Goal: Task Accomplishment & Management: Manage account settings

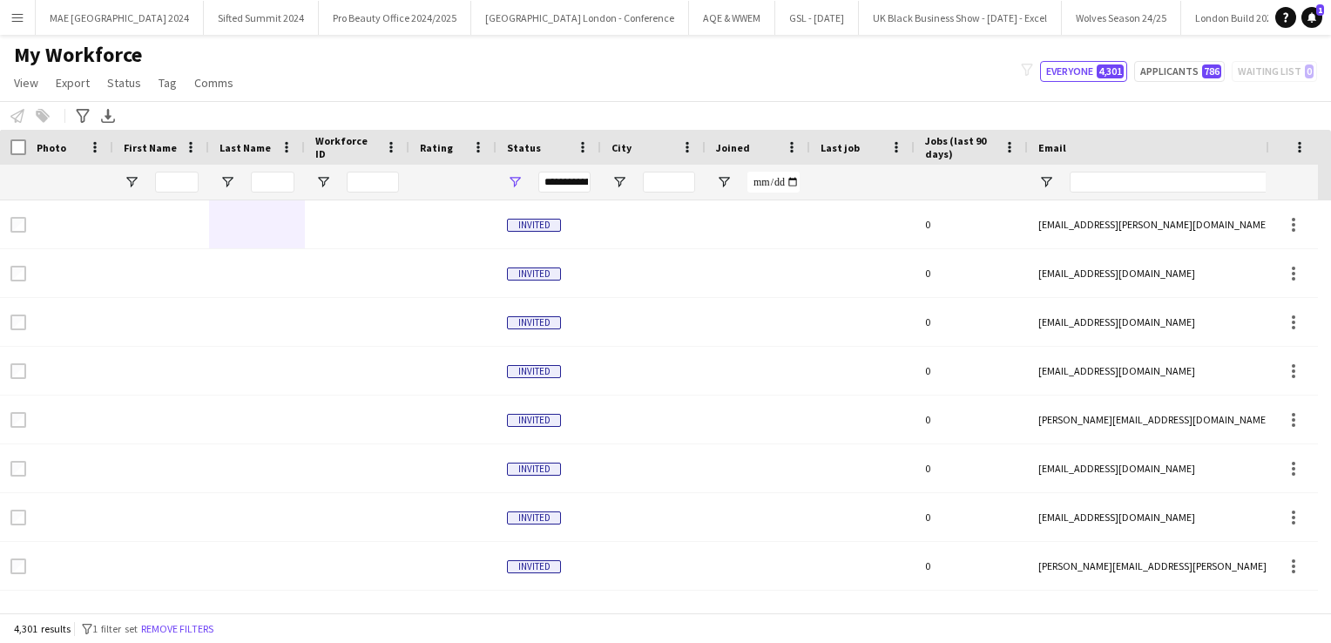
scroll to position [0, 28347]
click at [19, 17] on app-icon "Menu" at bounding box center [17, 17] width 14 height 14
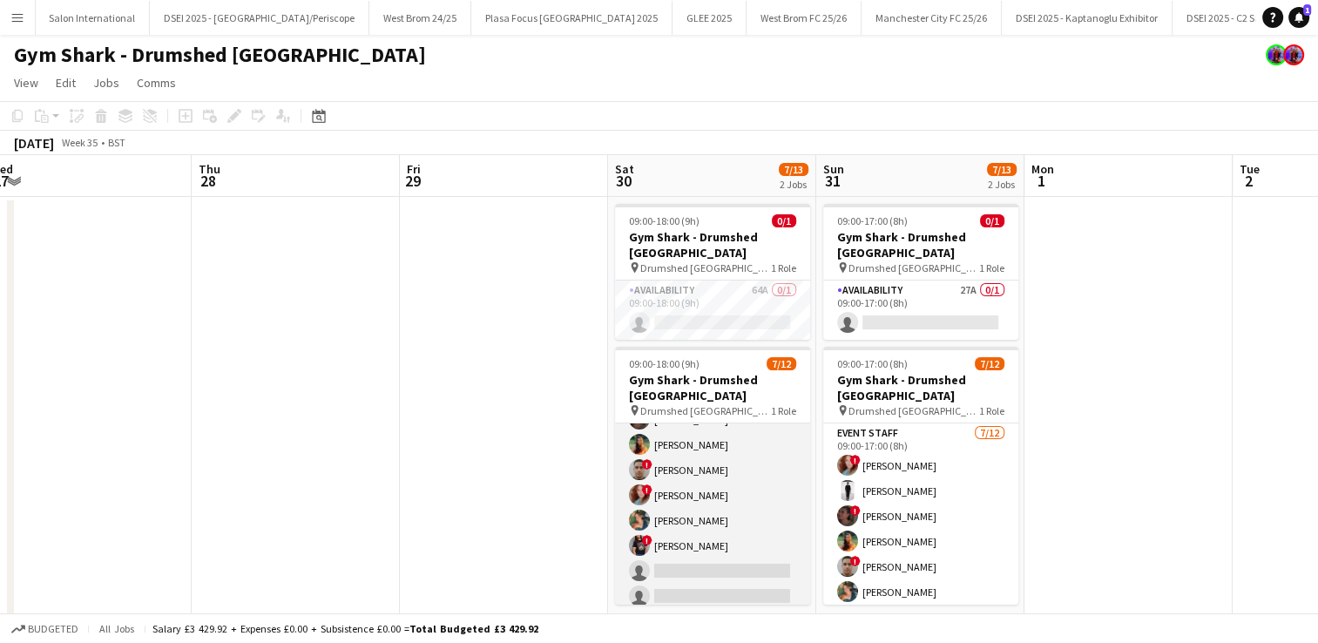
scroll to position [139, 0]
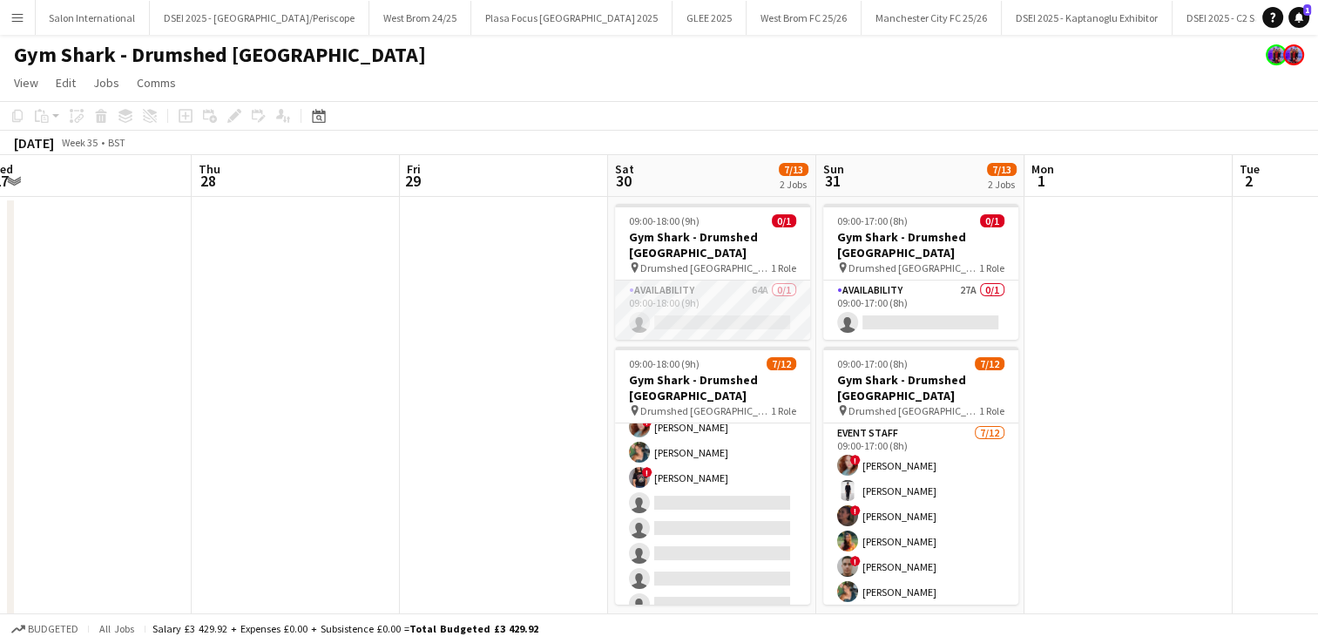
click at [753, 305] on app-card-role "Availability 64A 0/1 09:00-18:00 (9h) single-neutral-actions" at bounding box center [712, 309] width 195 height 59
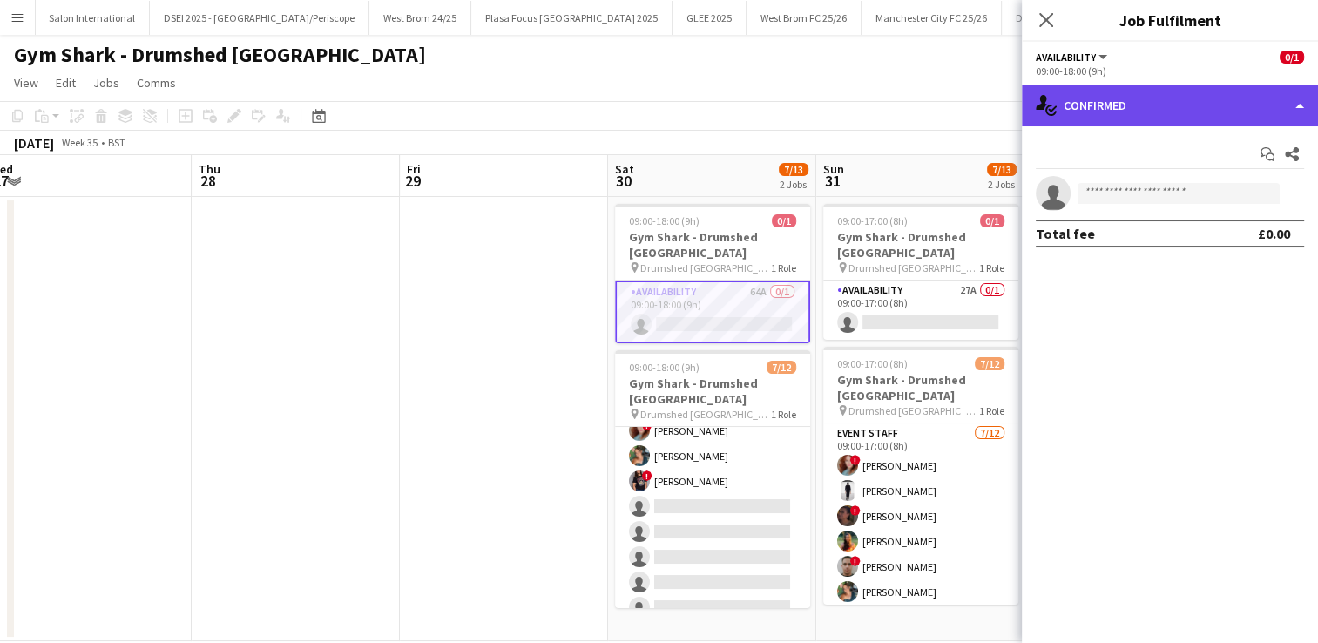
click at [1109, 120] on div "single-neutral-actions-check-2 Confirmed" at bounding box center [1170, 105] width 296 height 42
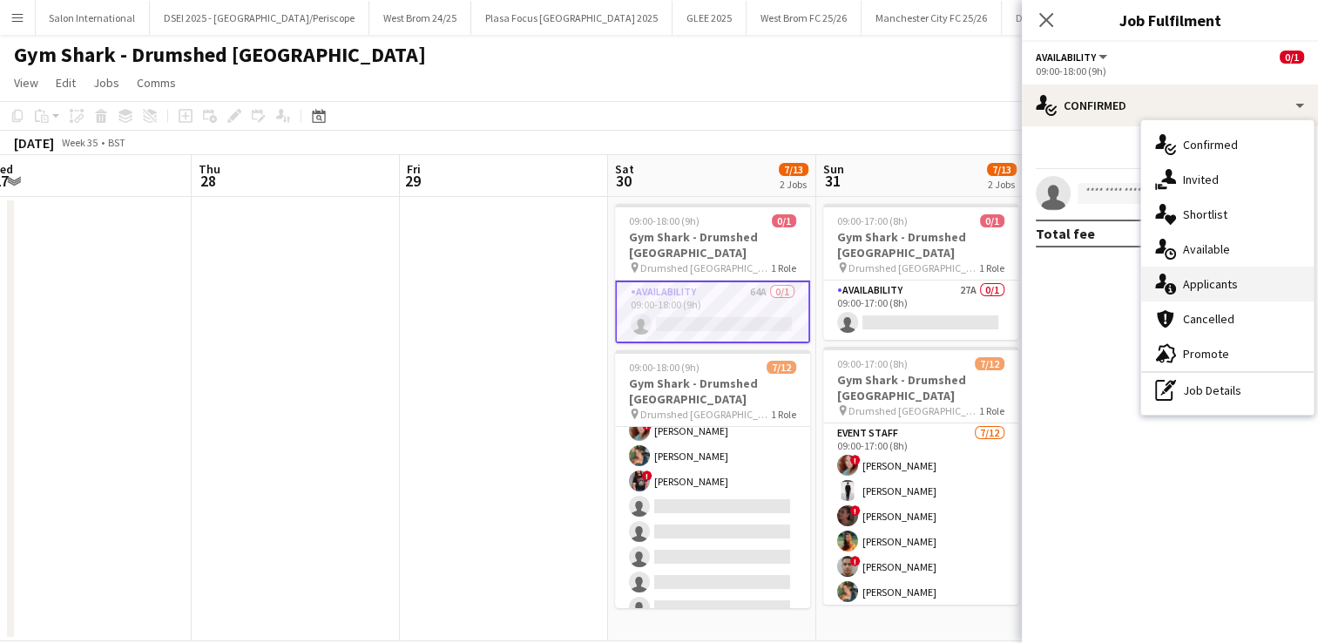
click at [1201, 278] on div "single-neutral-actions-information Applicants" at bounding box center [1227, 284] width 172 height 35
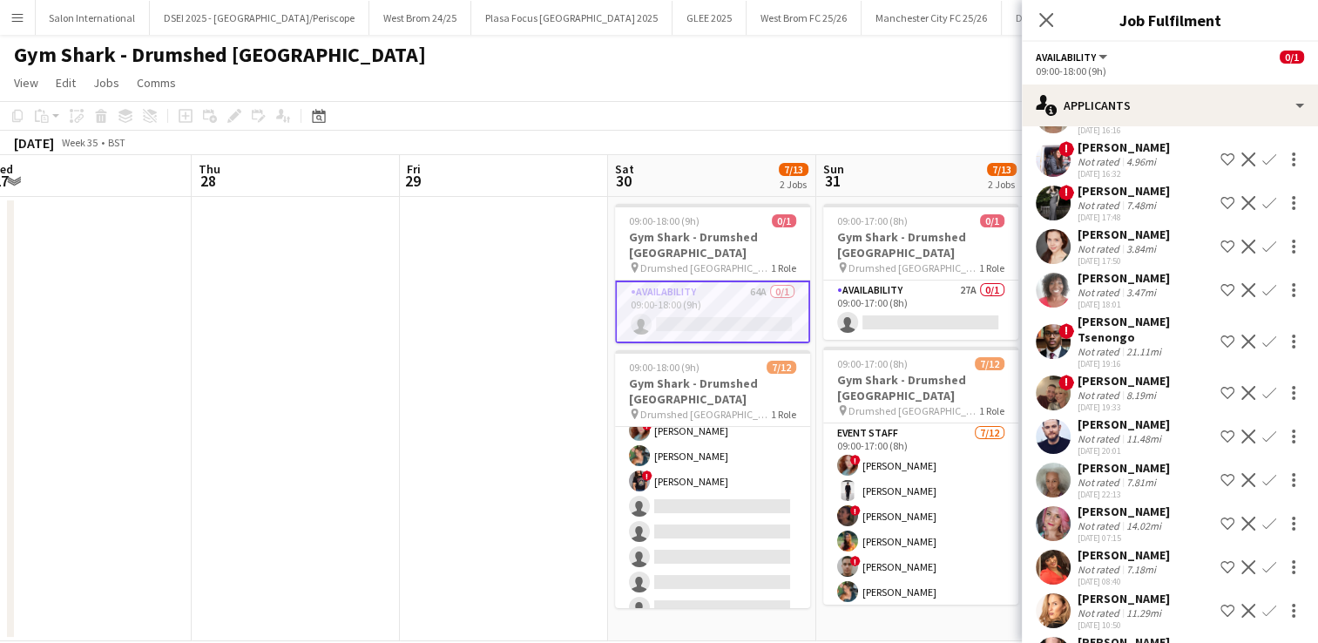
scroll to position [1988, 0]
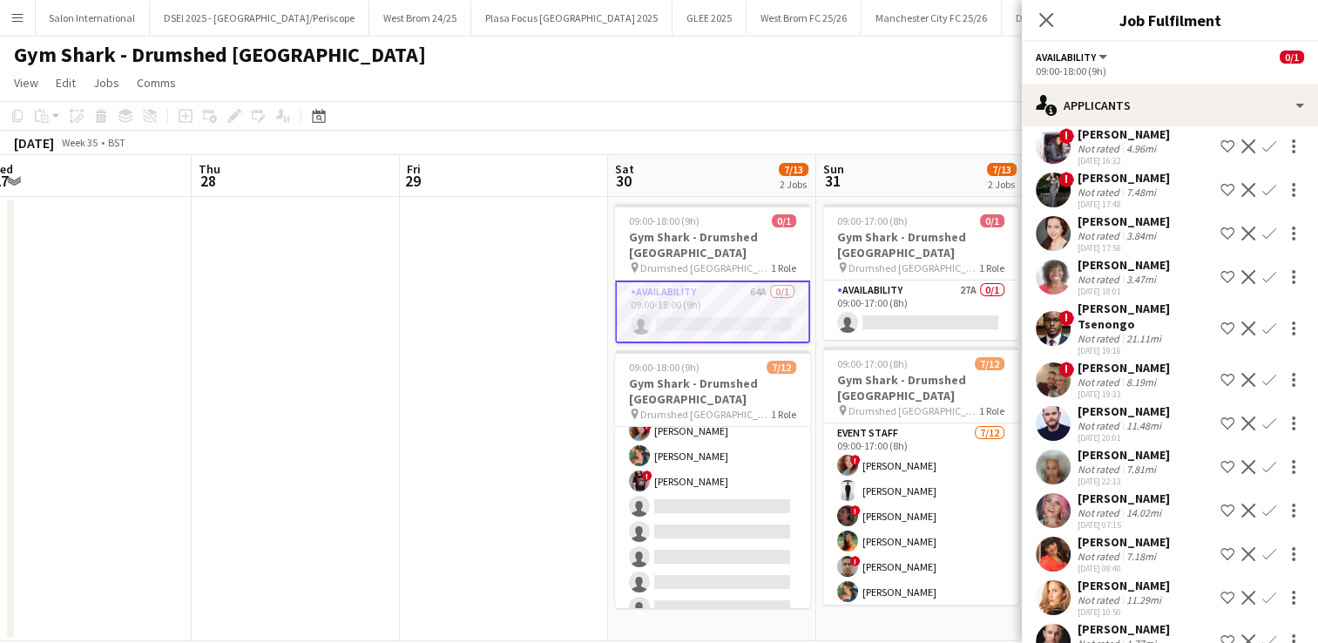
click at [1057, 406] on app-user-avatar at bounding box center [1053, 423] width 35 height 35
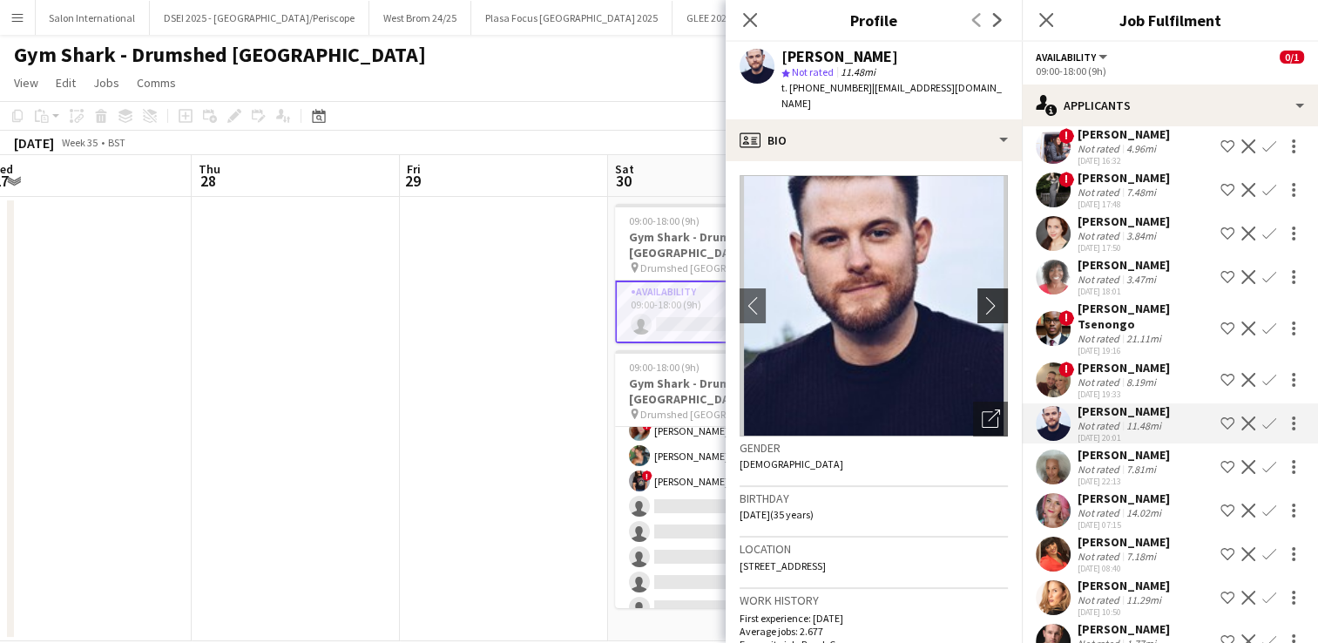
click at [992, 305] on app-icon "chevron-right" at bounding box center [995, 305] width 27 height 18
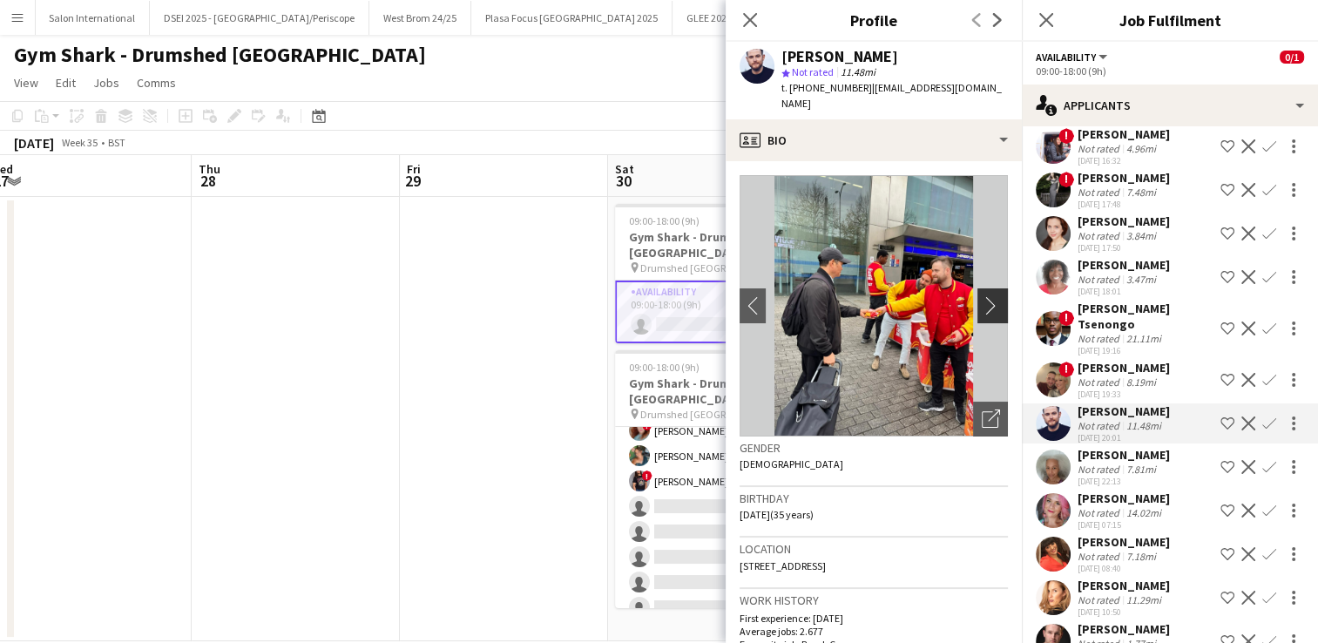
click at [992, 305] on app-icon "chevron-right" at bounding box center [995, 305] width 27 height 18
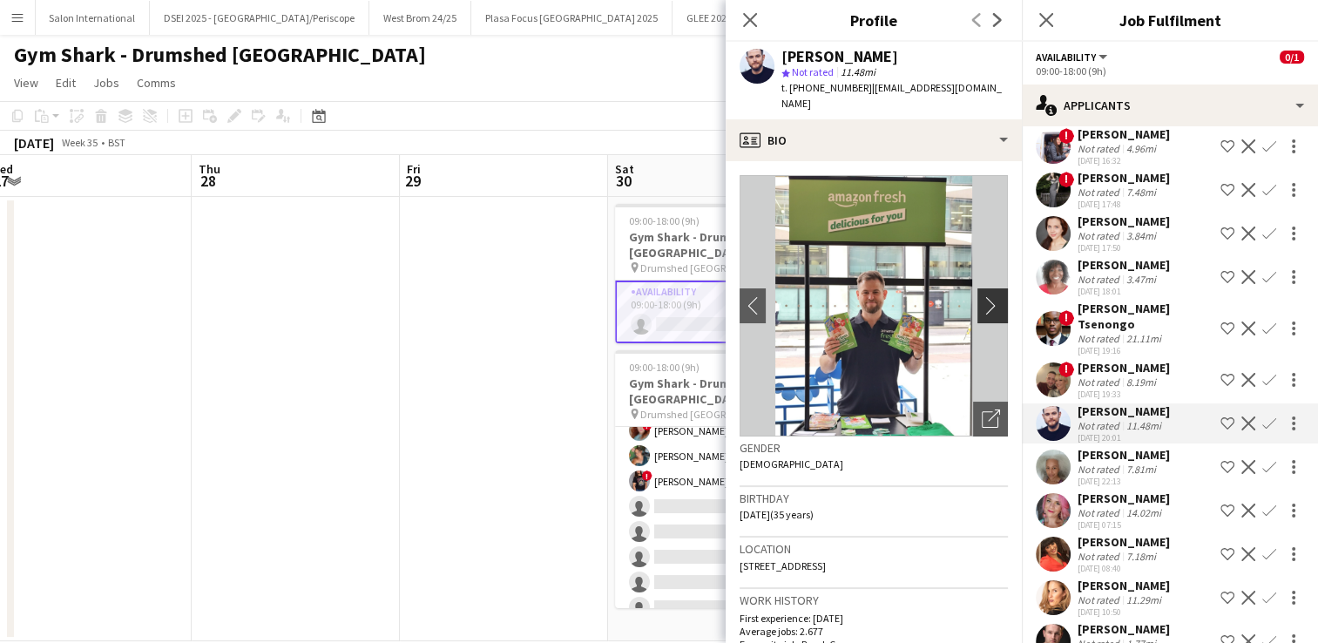
click at [992, 305] on app-icon "chevron-right" at bounding box center [995, 305] width 27 height 18
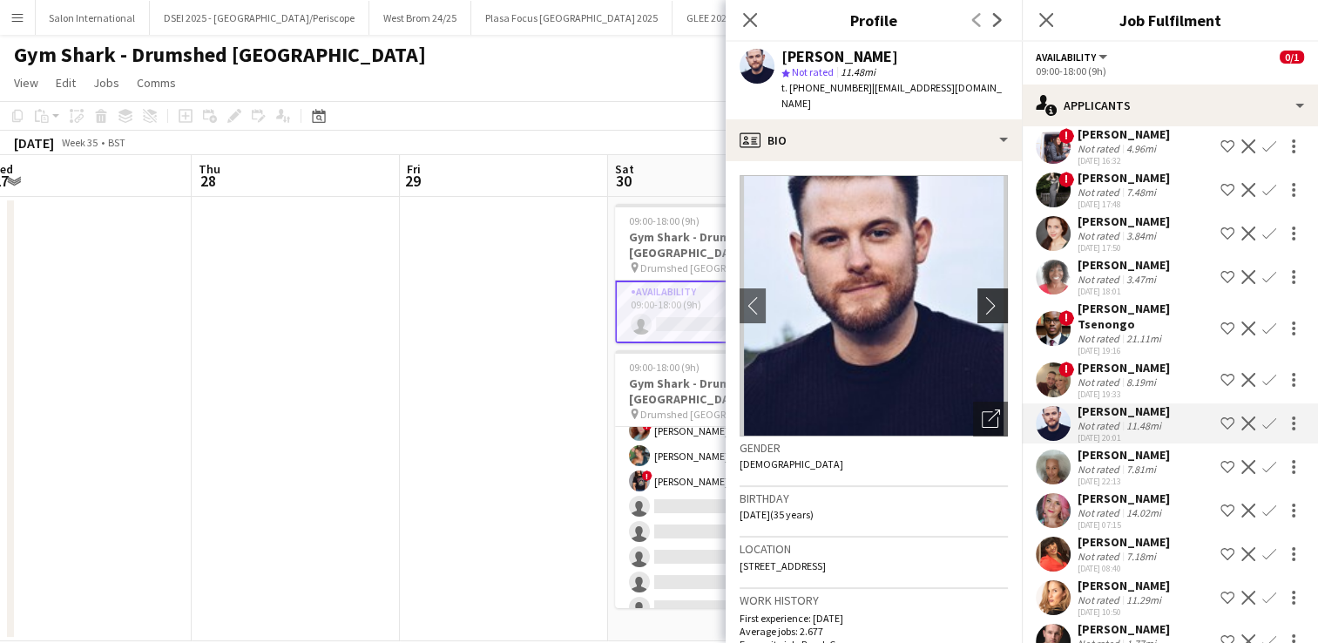
click at [992, 305] on app-icon "chevron-right" at bounding box center [995, 305] width 27 height 18
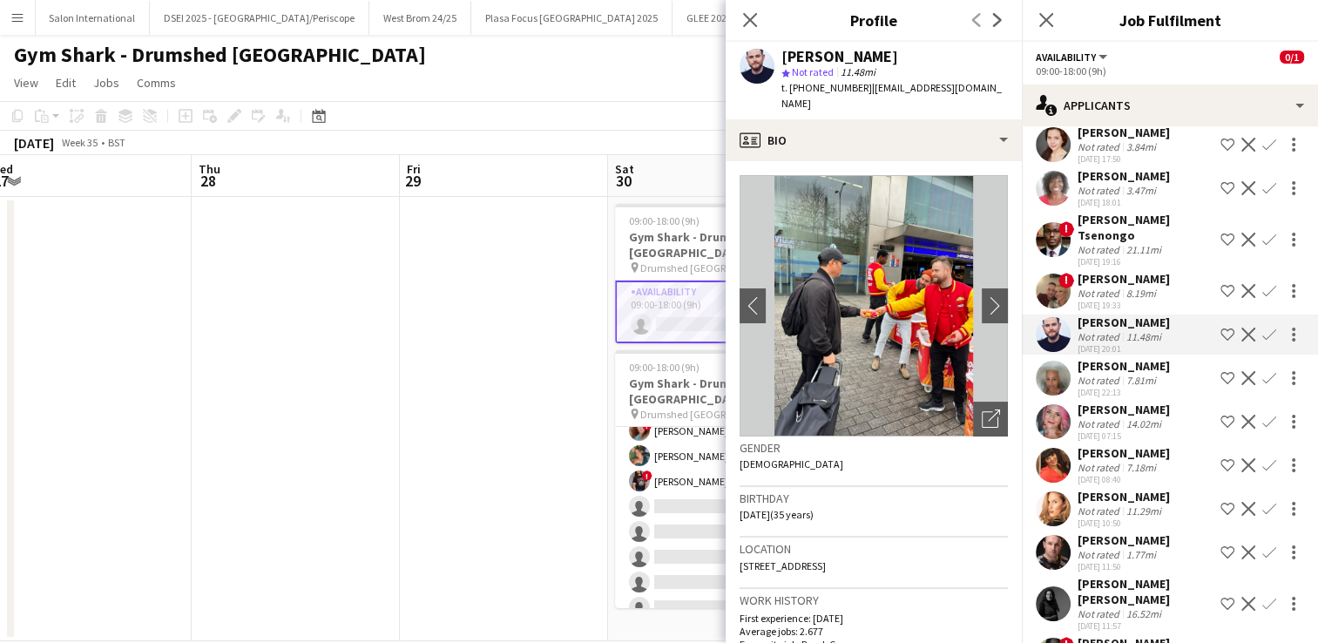
scroll to position [2078, 0]
click at [750, 21] on icon at bounding box center [749, 19] width 17 height 17
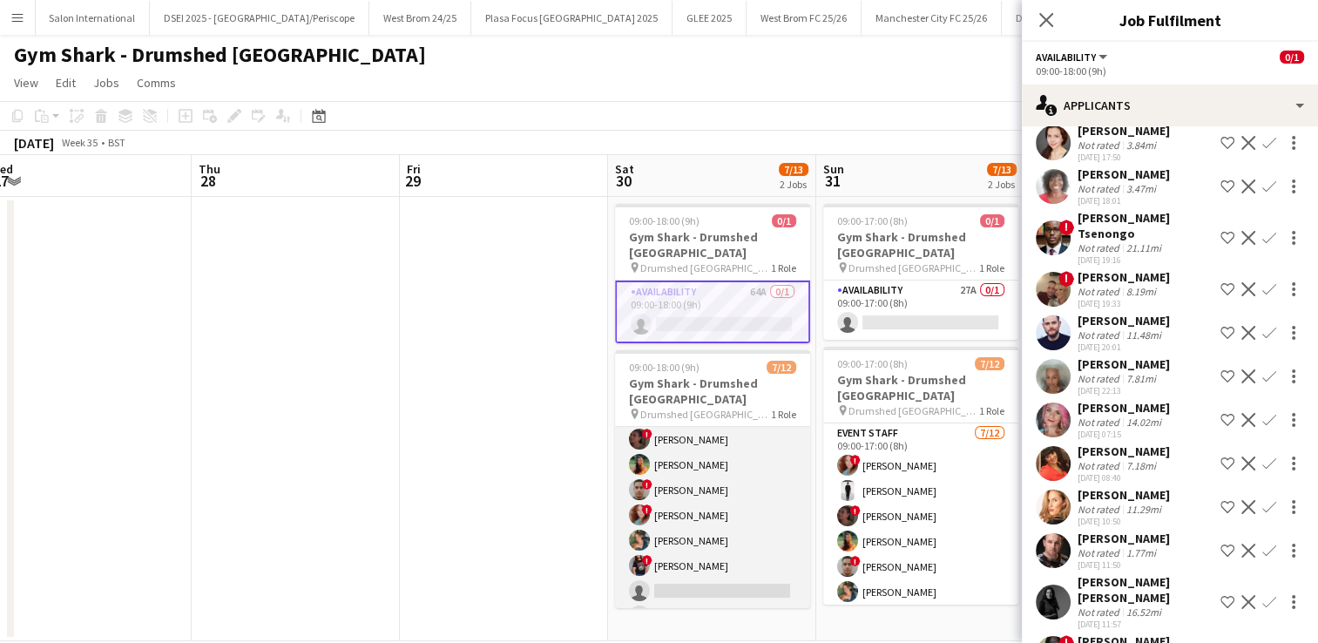
scroll to position [56, 0]
click at [638, 478] on app-user-avatar at bounding box center [639, 488] width 21 height 21
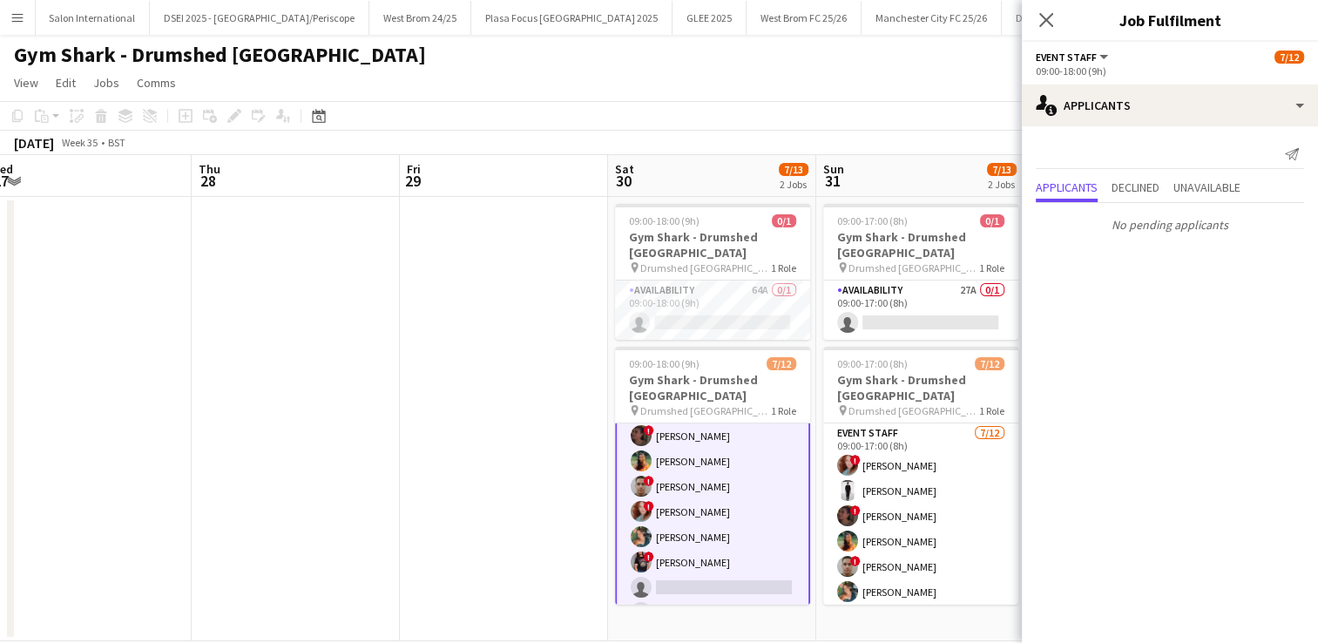
click at [644, 476] on app-user-avatar at bounding box center [641, 486] width 21 height 21
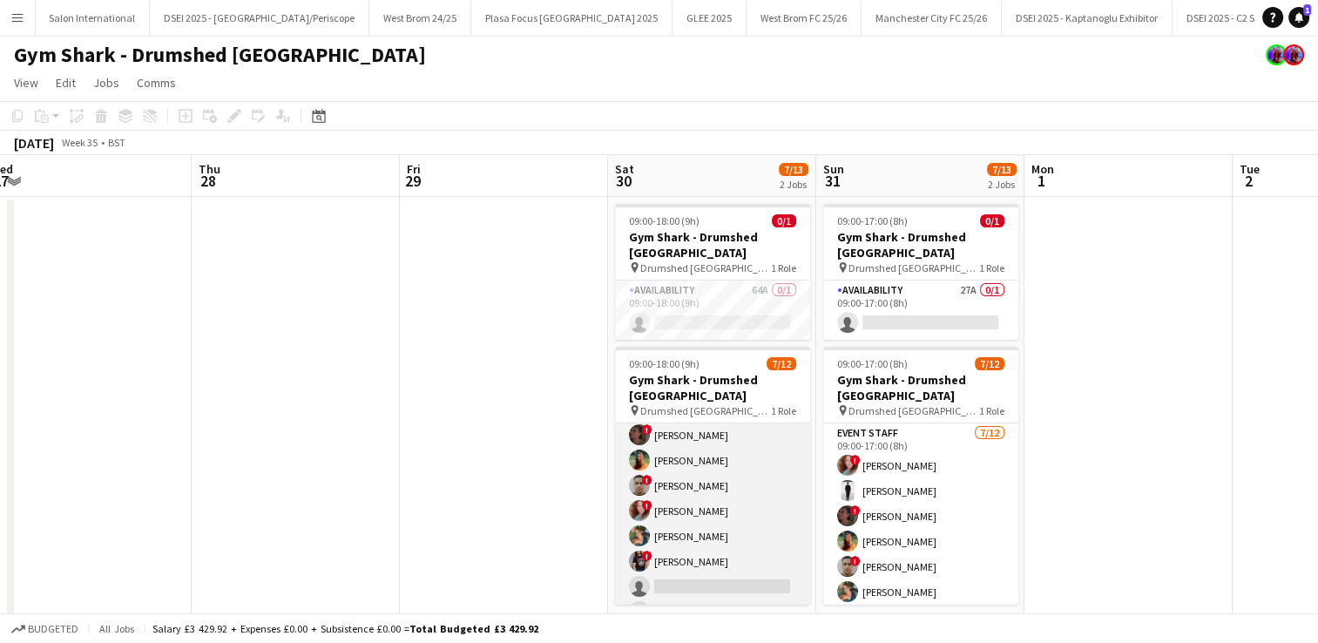
click at [638, 475] on app-user-avatar at bounding box center [639, 485] width 21 height 21
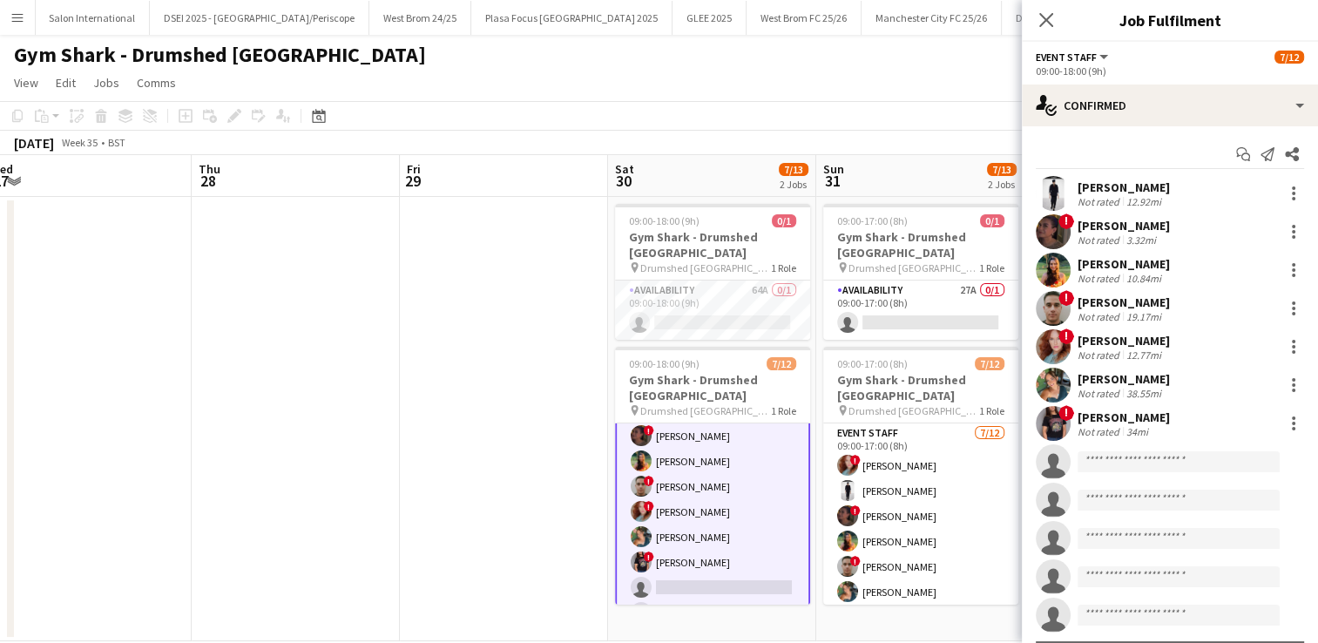
click at [1052, 307] on app-user-avatar at bounding box center [1053, 308] width 35 height 35
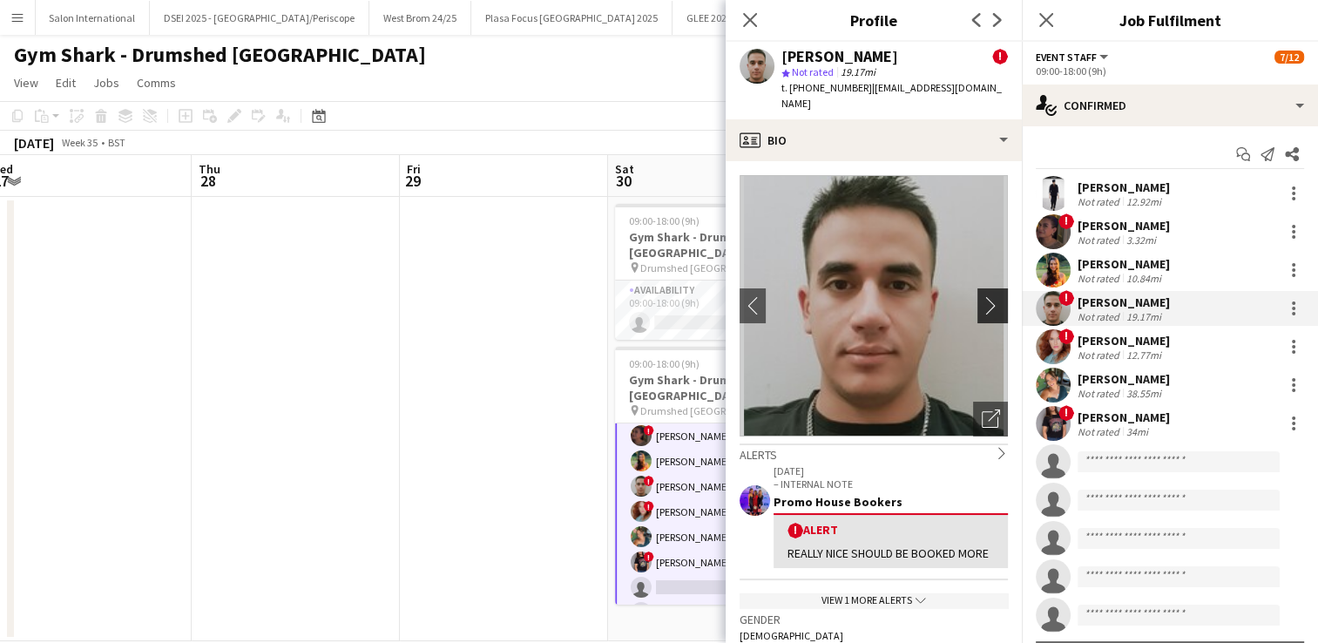
click at [982, 296] on app-icon "chevron-right" at bounding box center [995, 305] width 27 height 18
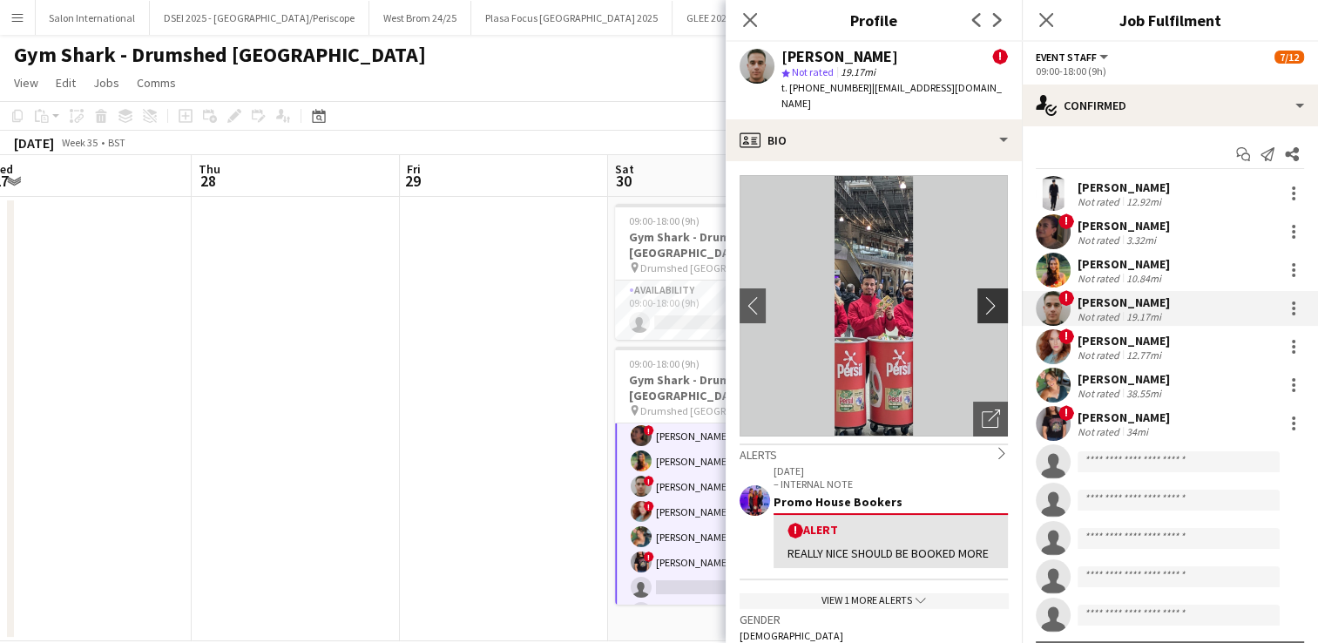
click at [982, 296] on app-icon "chevron-right" at bounding box center [995, 305] width 27 height 18
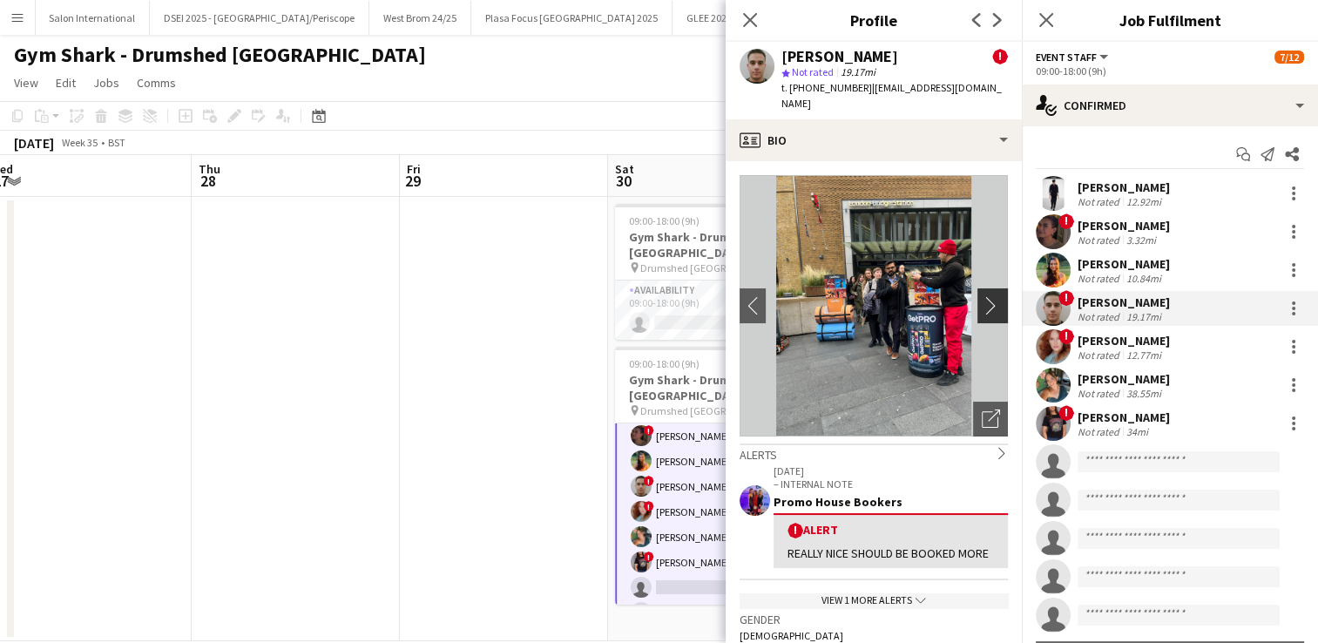
click at [982, 296] on app-icon "chevron-right" at bounding box center [995, 305] width 27 height 18
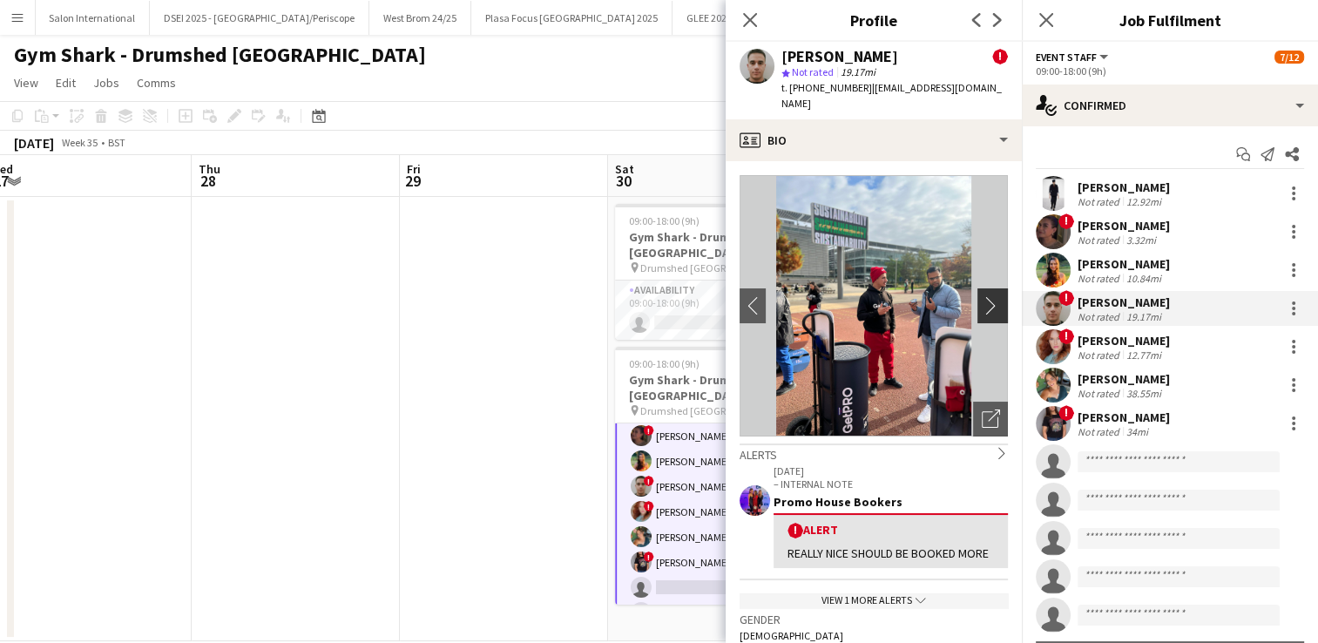
click at [982, 296] on app-icon "chevron-right" at bounding box center [995, 305] width 27 height 18
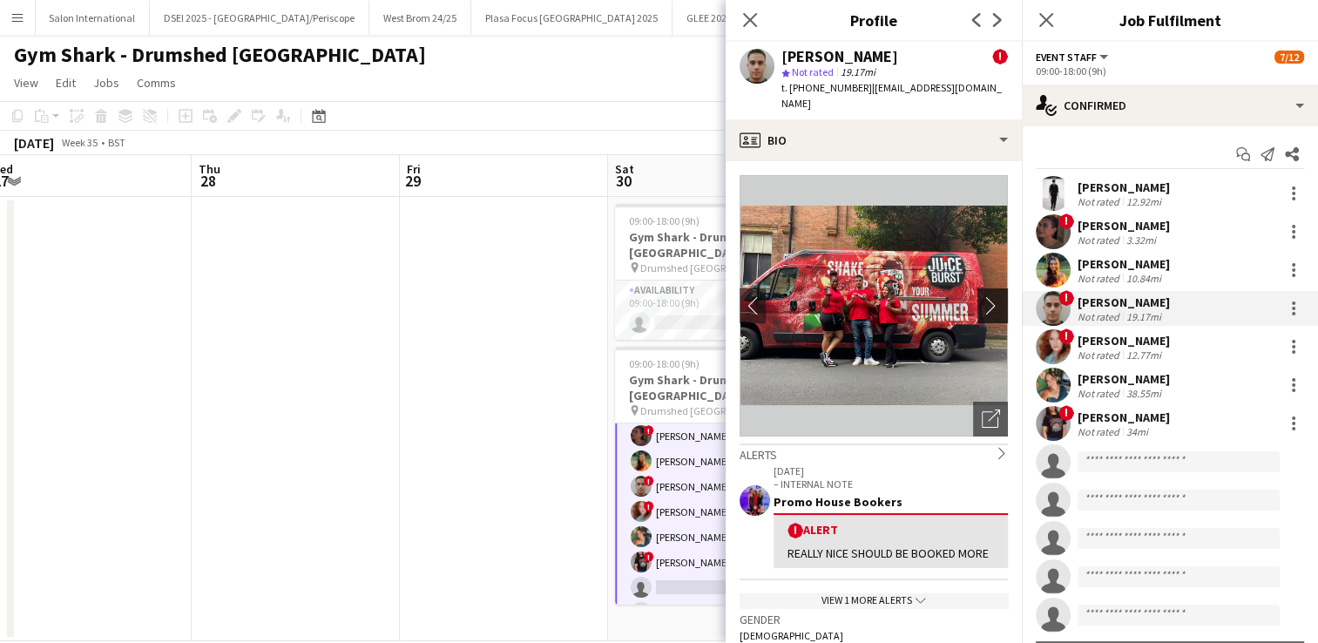
click at [982, 296] on app-icon "chevron-right" at bounding box center [995, 305] width 27 height 18
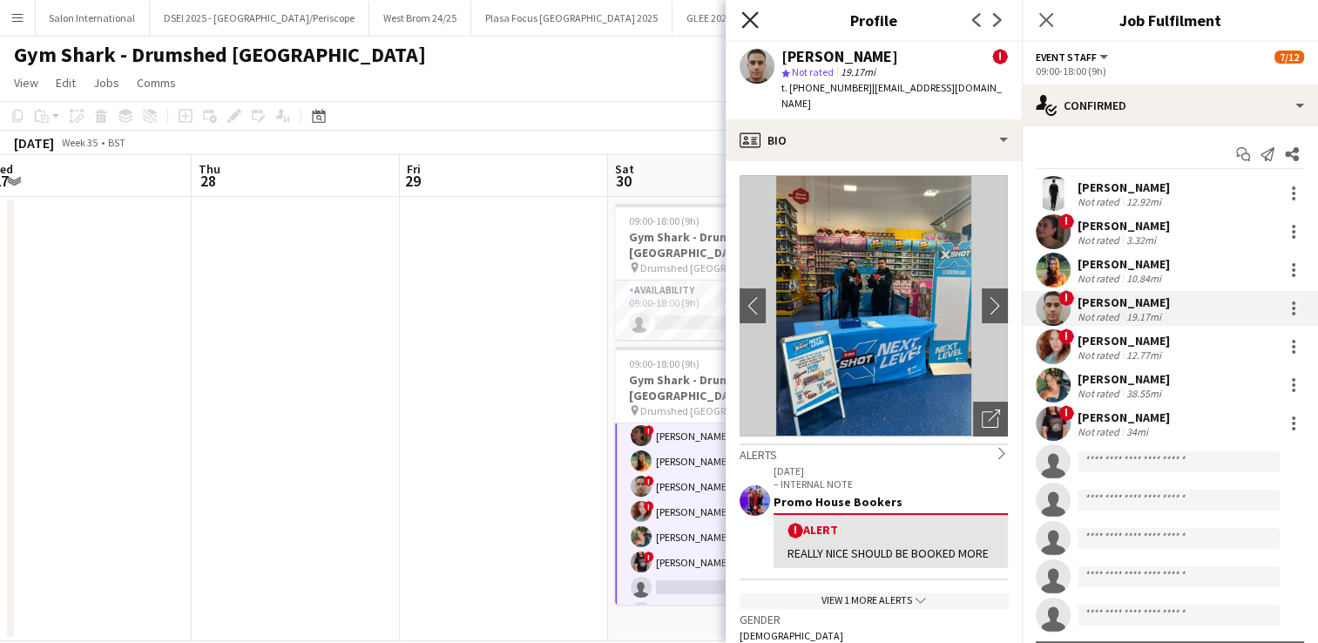
click at [747, 18] on icon at bounding box center [749, 19] width 17 height 17
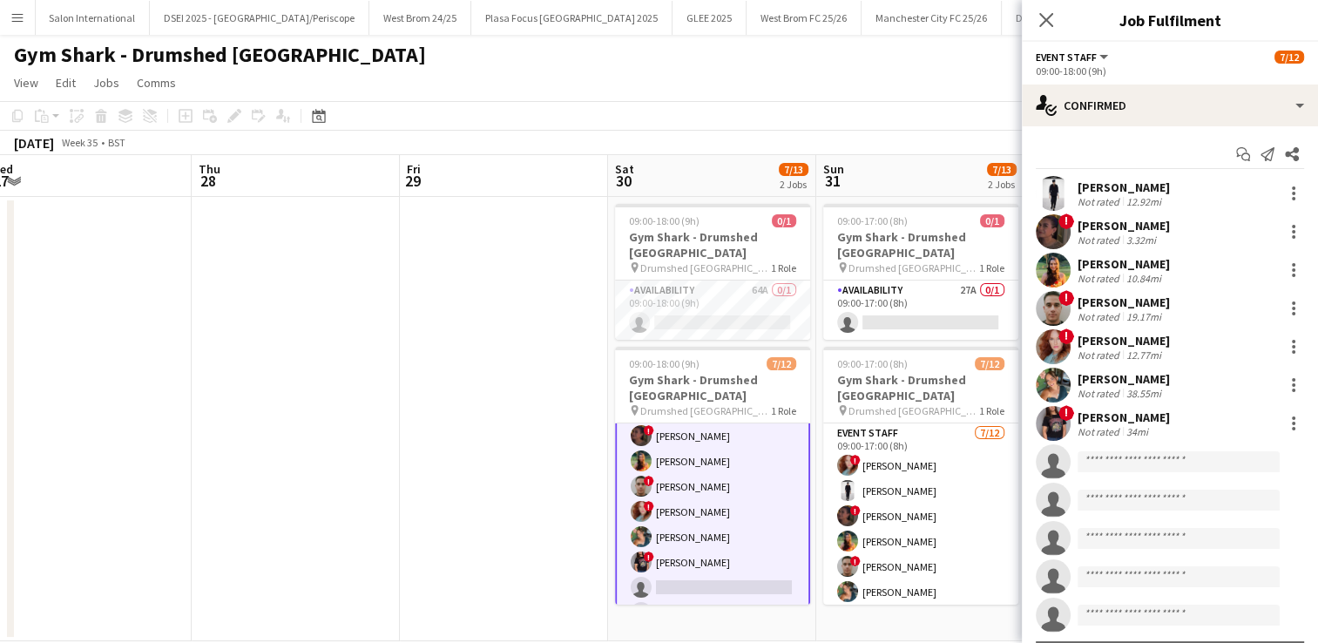
click at [7, 19] on button "Menu" at bounding box center [17, 17] width 35 height 35
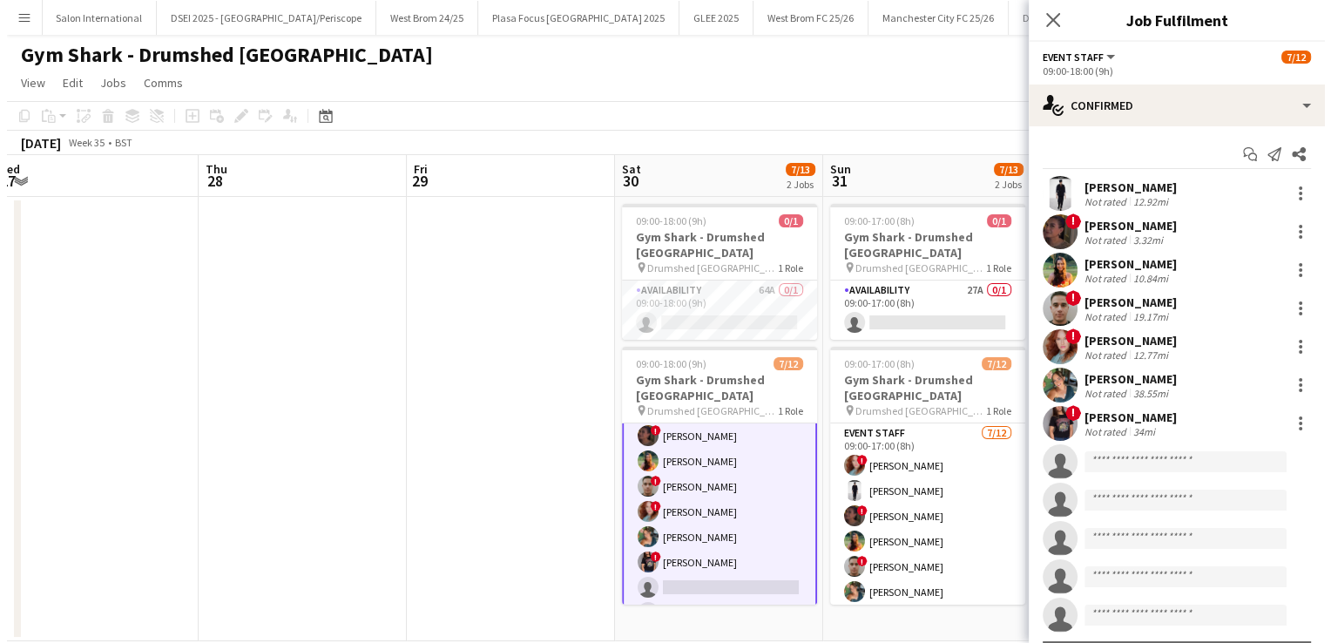
scroll to position [56, 0]
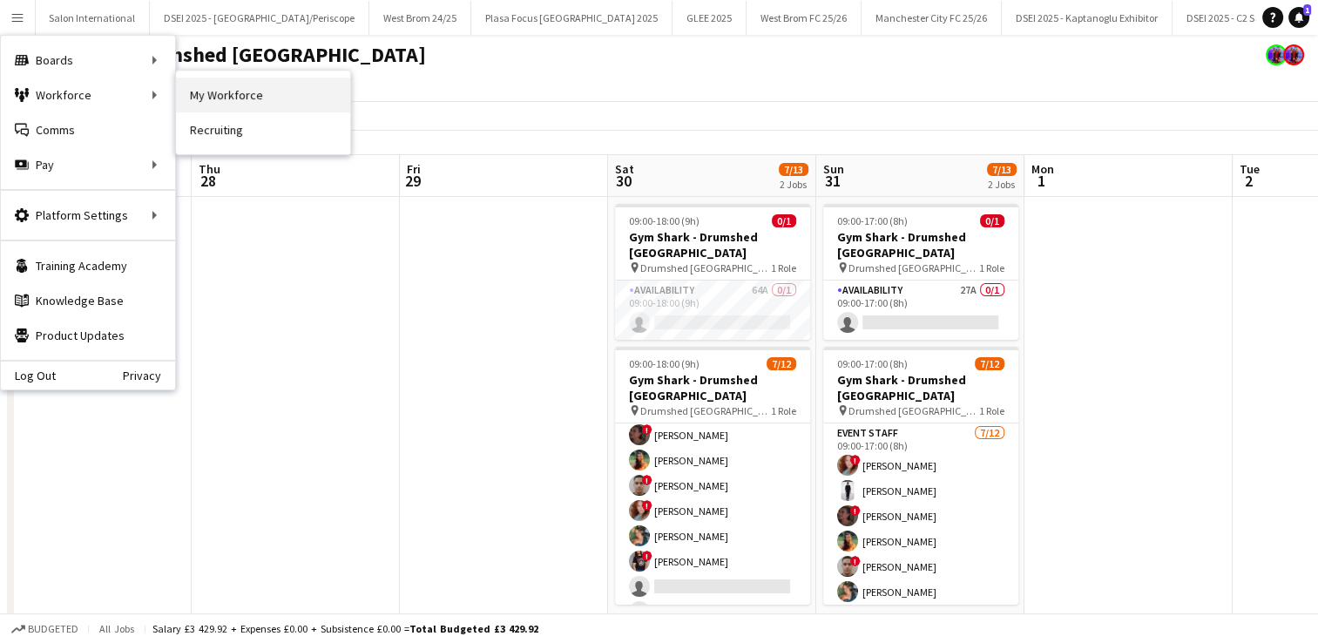
click at [193, 89] on link "My Workforce" at bounding box center [263, 95] width 174 height 35
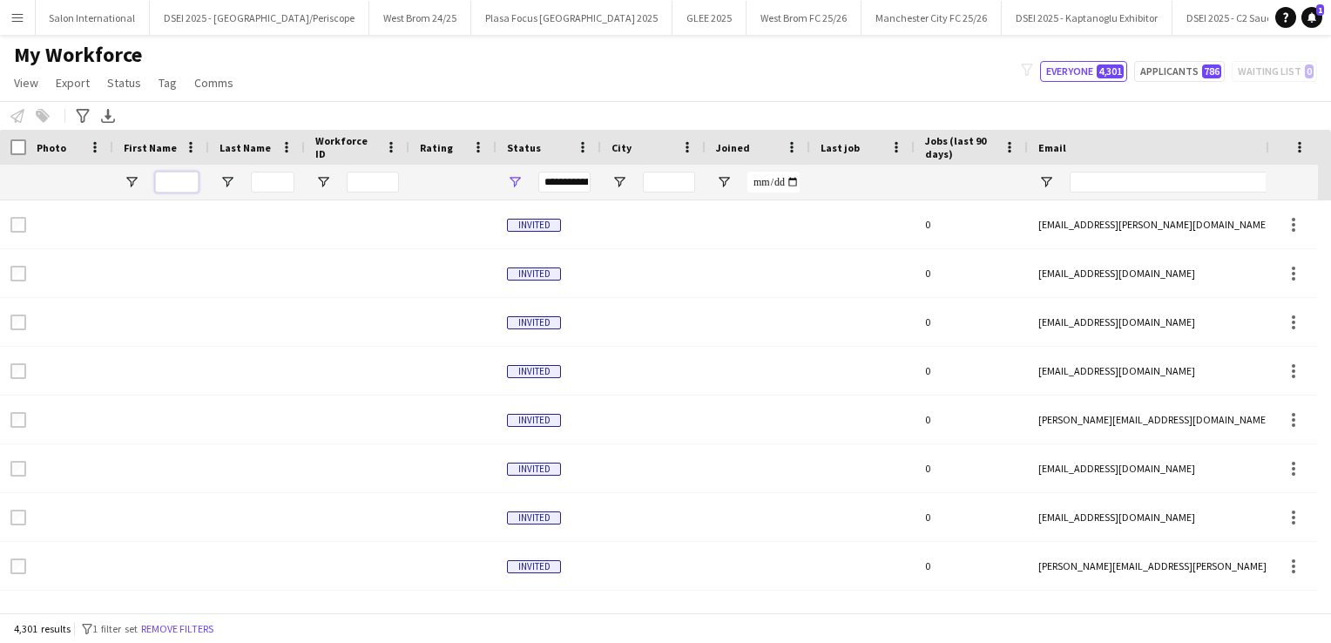
click at [174, 179] on input "First Name Filter Input" at bounding box center [177, 182] width 44 height 21
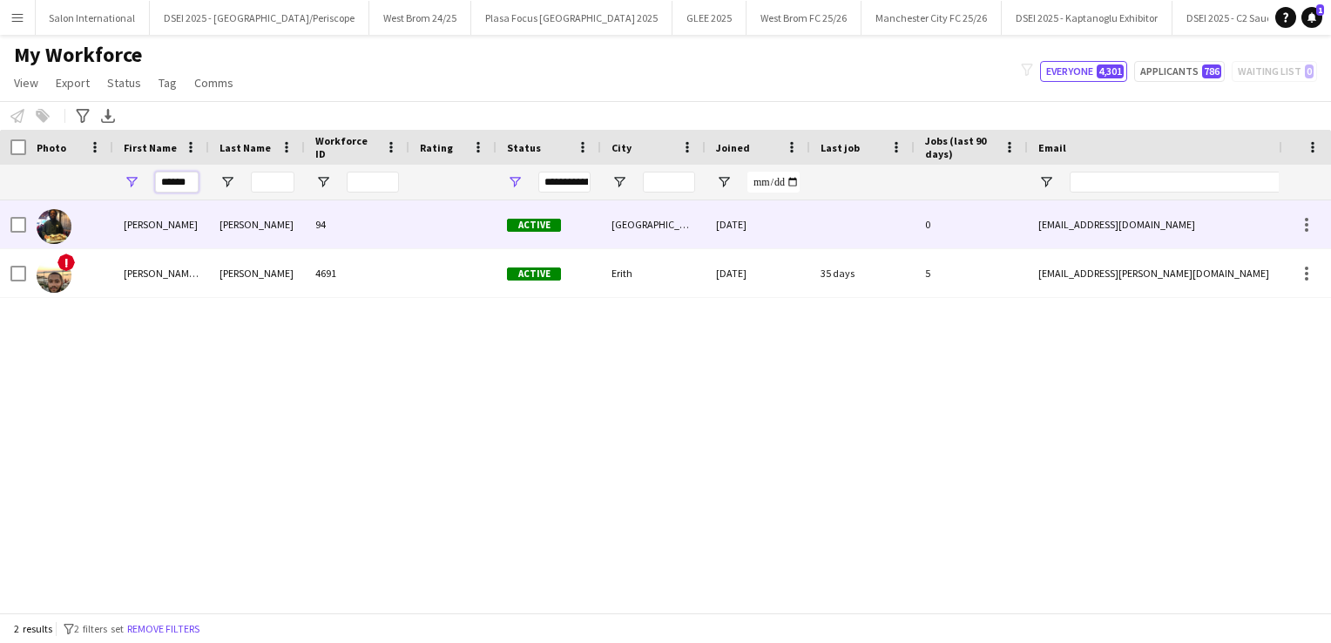
type input "******"
click at [196, 225] on div "[PERSON_NAME]" at bounding box center [161, 224] width 96 height 48
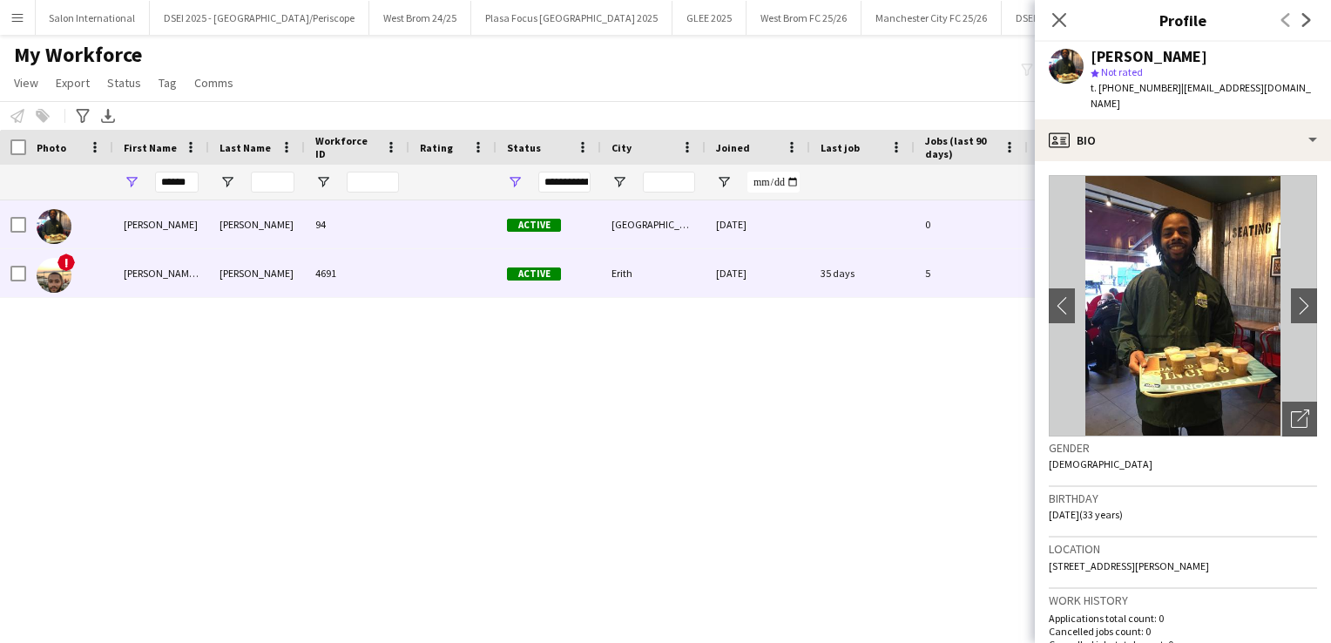
click at [193, 256] on div "[PERSON_NAME] [PERSON_NAME]" at bounding box center [161, 273] width 96 height 48
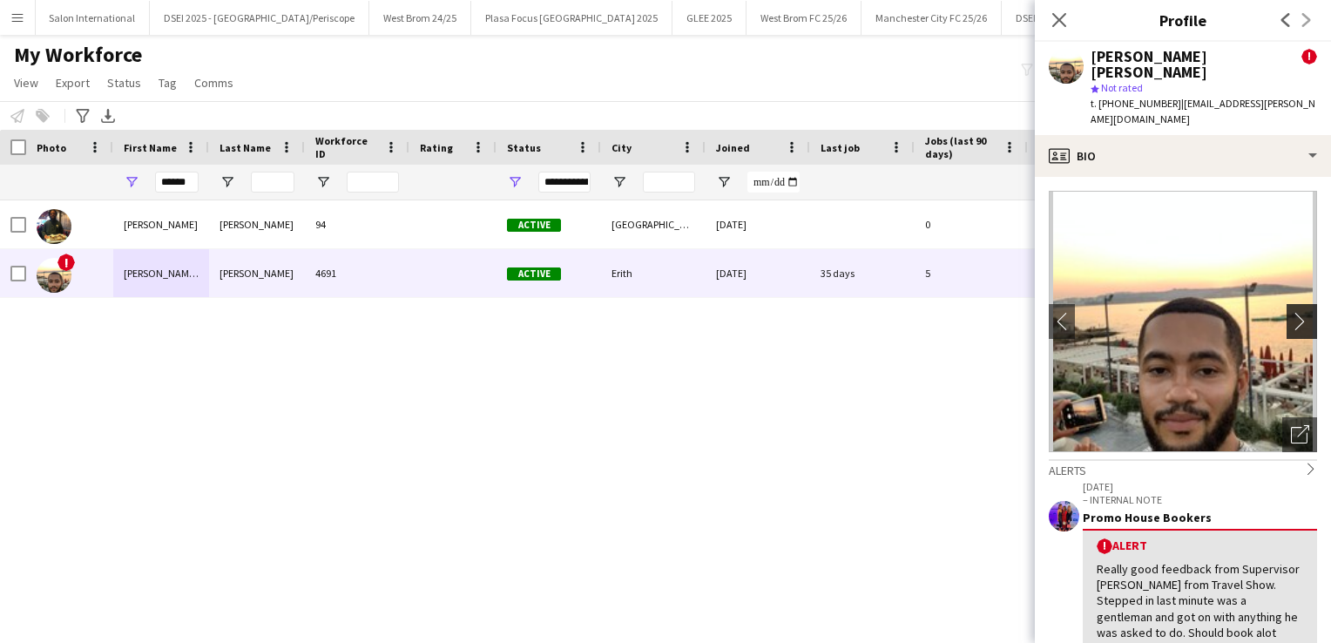
click at [1300, 312] on app-icon "chevron-right" at bounding box center [1304, 321] width 27 height 18
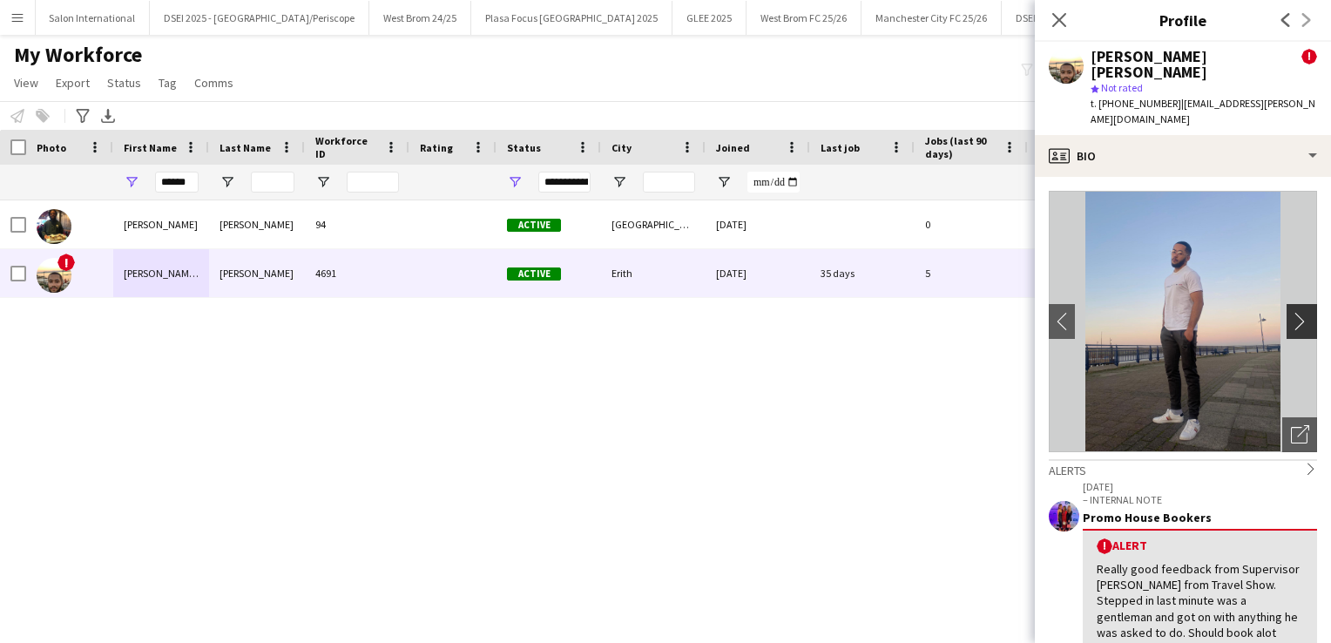
click at [1293, 312] on app-icon "chevron-right" at bounding box center [1304, 321] width 27 height 18
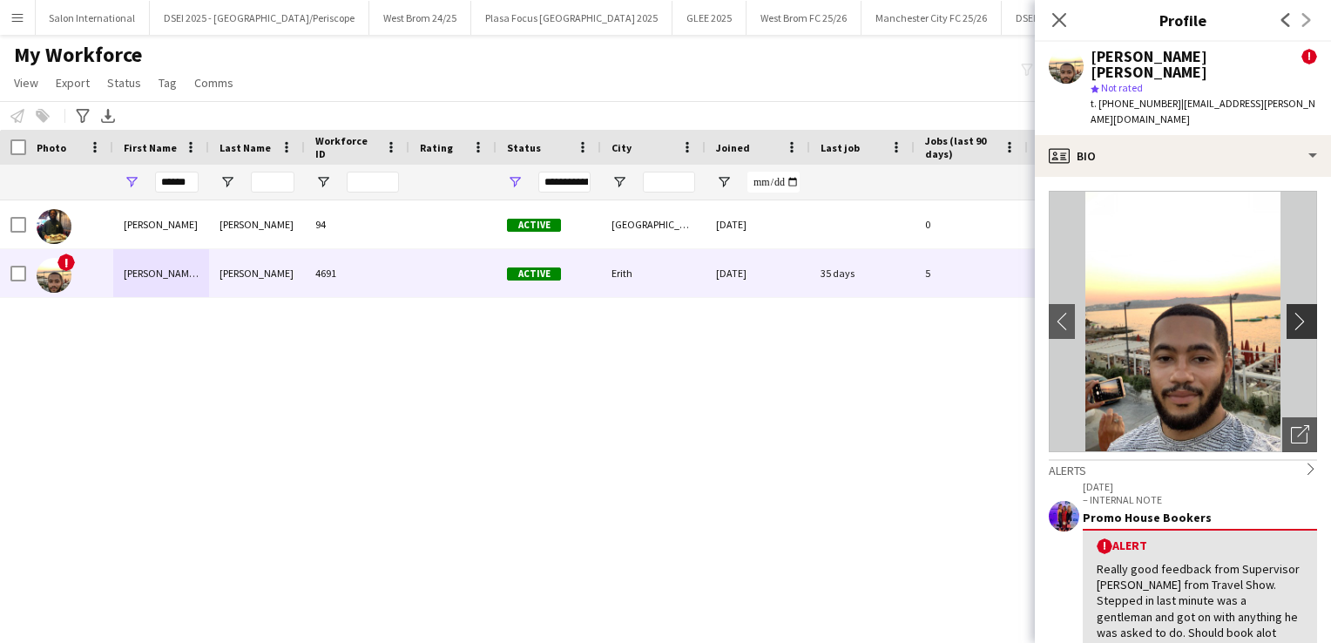
click at [1293, 312] on app-icon "chevron-right" at bounding box center [1304, 321] width 27 height 18
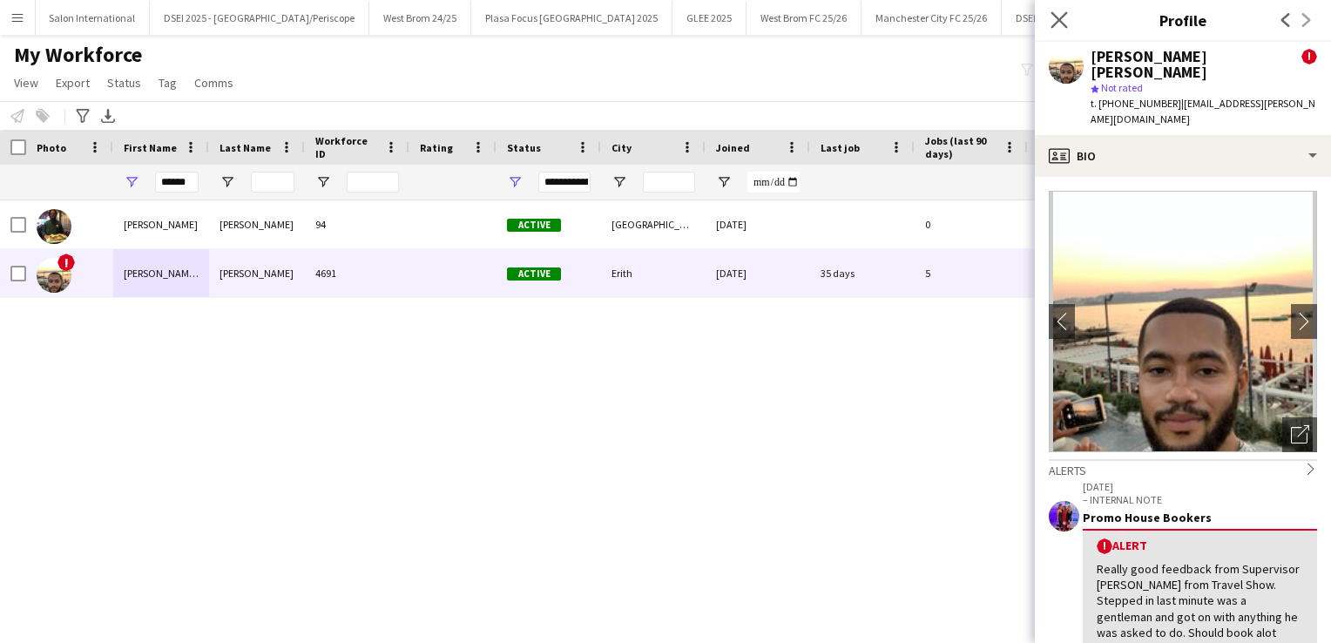
click at [1067, 12] on icon at bounding box center [1058, 19] width 17 height 17
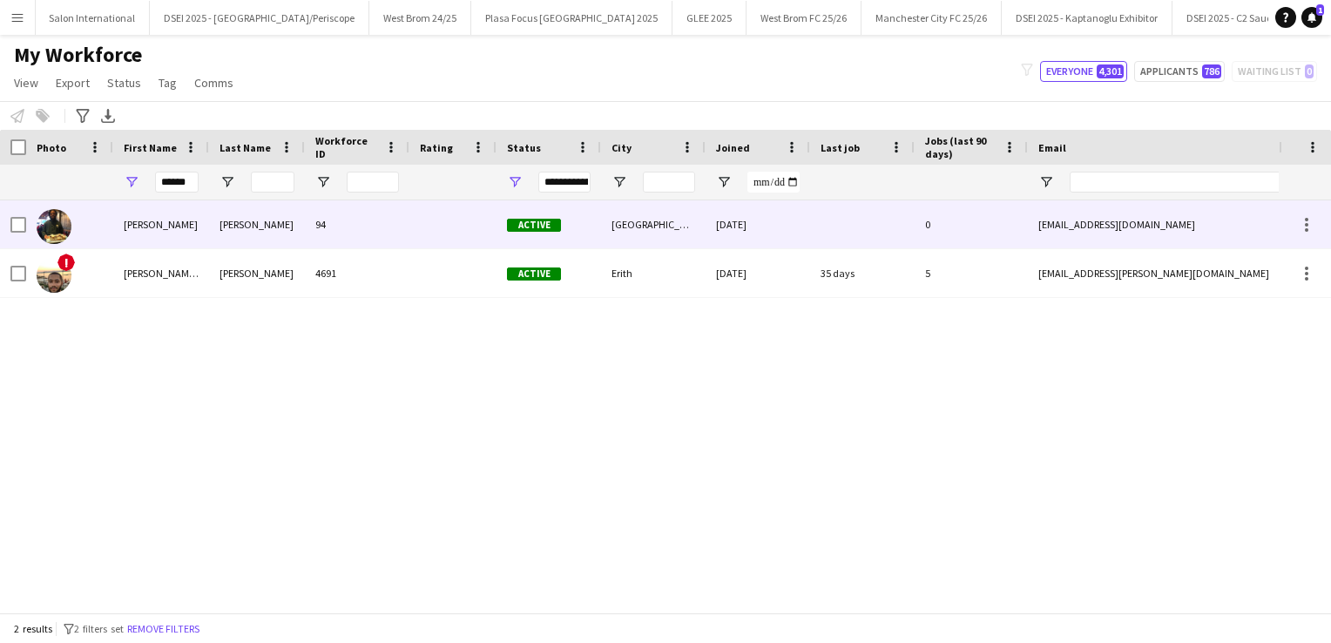
click at [191, 236] on div "[PERSON_NAME]" at bounding box center [161, 224] width 96 height 48
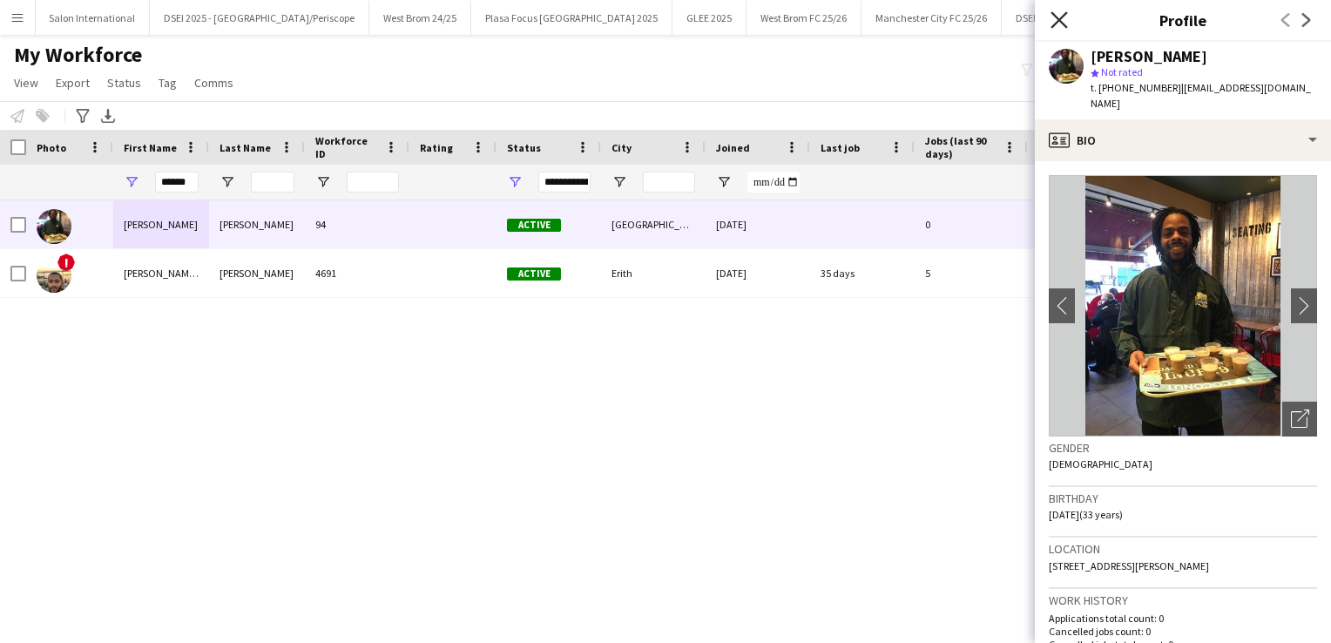
click at [1059, 21] on icon at bounding box center [1058, 19] width 17 height 17
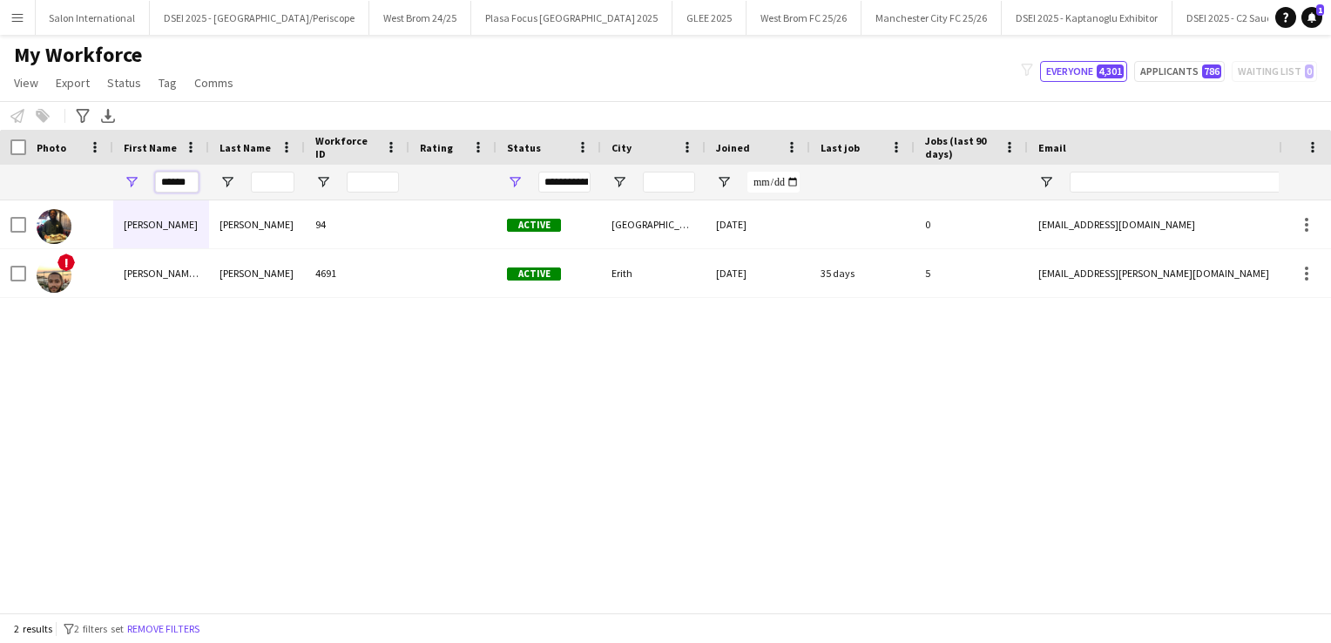
drag, startPoint x: 189, startPoint y: 183, endPoint x: 133, endPoint y: 169, distance: 57.5
click at [133, 169] on div "******" at bounding box center [161, 182] width 96 height 35
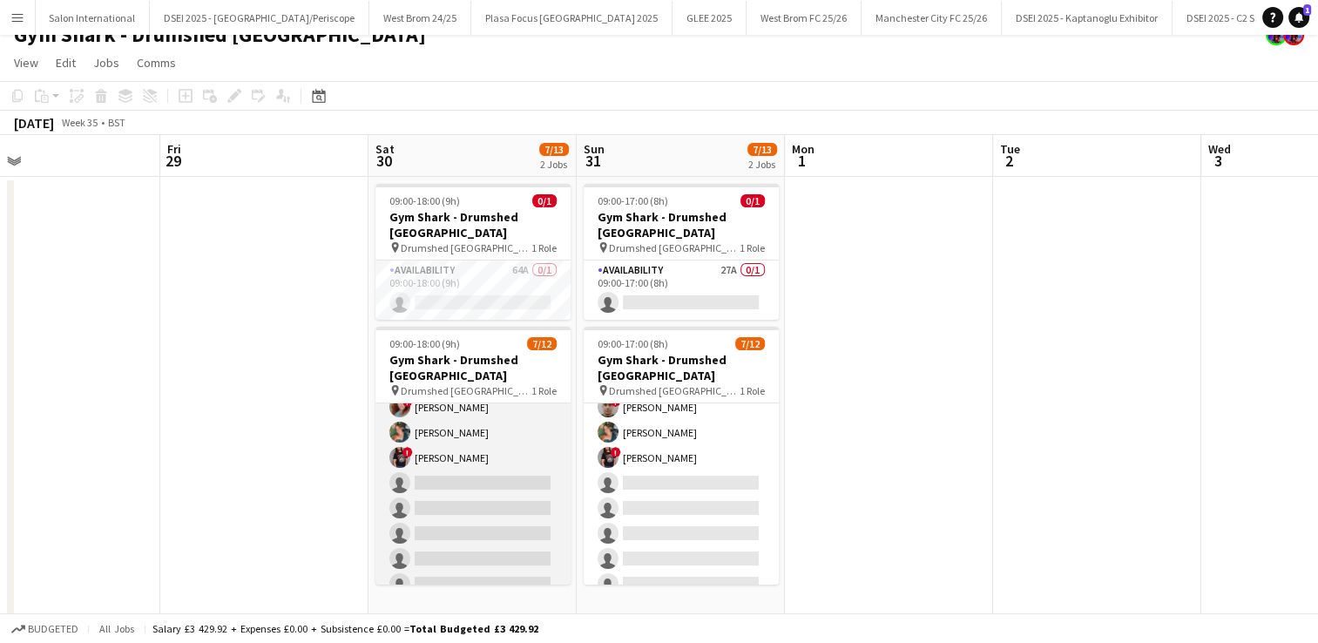
scroll to position [27, 0]
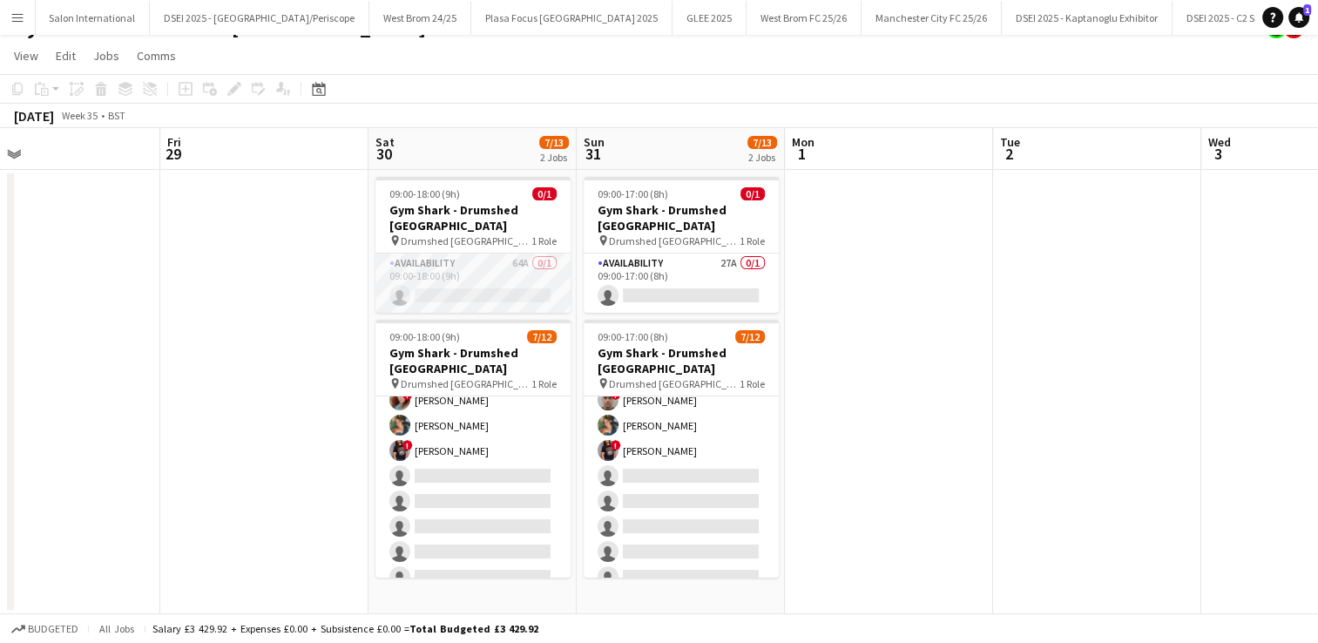
click at [499, 274] on app-card-role "Availability 64A 0/1 09:00-18:00 (9h) single-neutral-actions" at bounding box center [472, 282] width 195 height 59
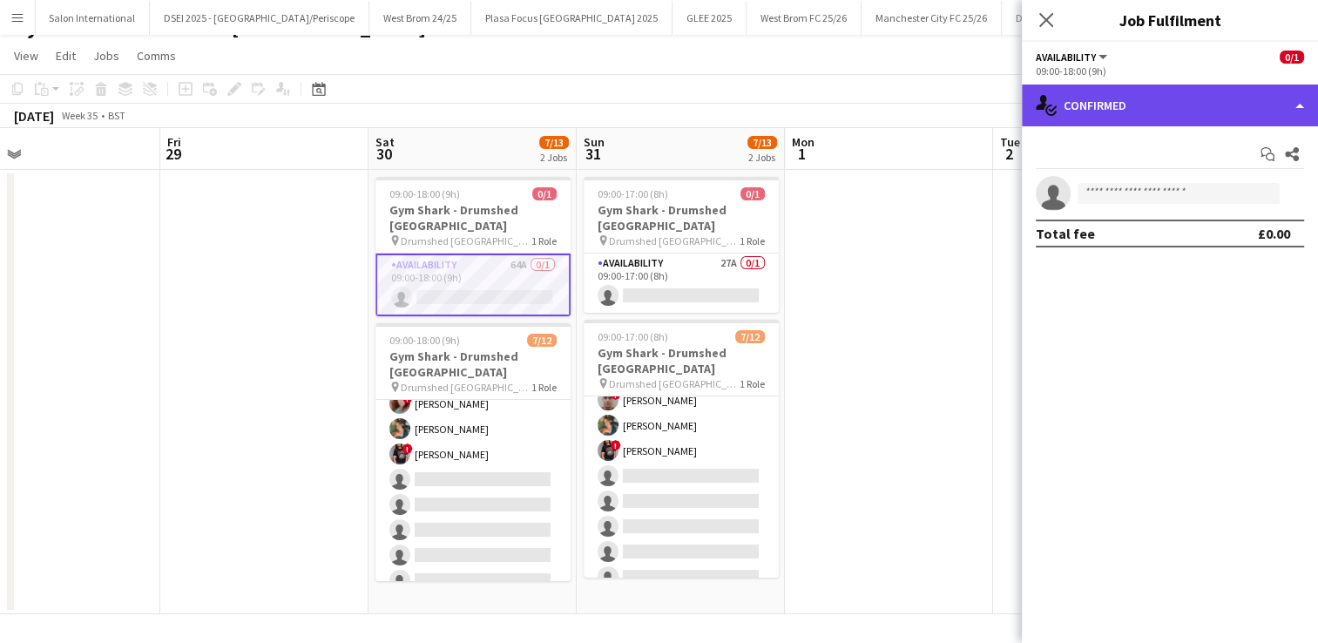
click at [1162, 118] on div "single-neutral-actions-check-2 Confirmed" at bounding box center [1170, 105] width 296 height 42
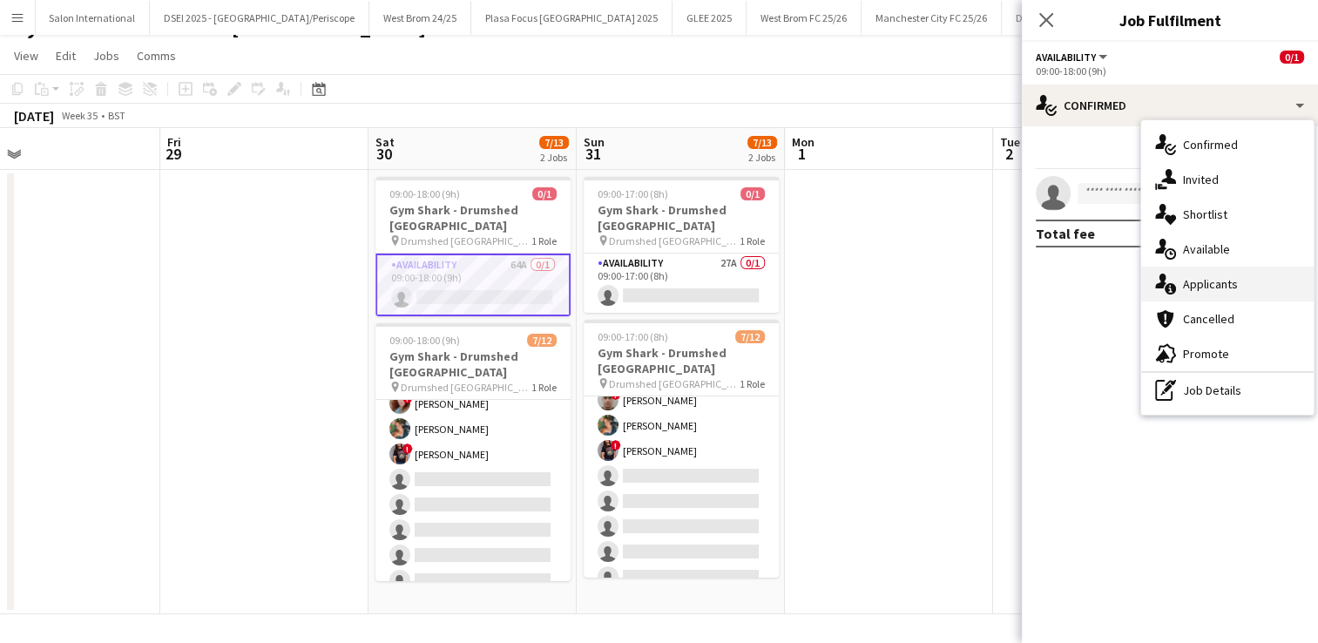
click at [1212, 271] on div "single-neutral-actions-information Applicants" at bounding box center [1227, 284] width 172 height 35
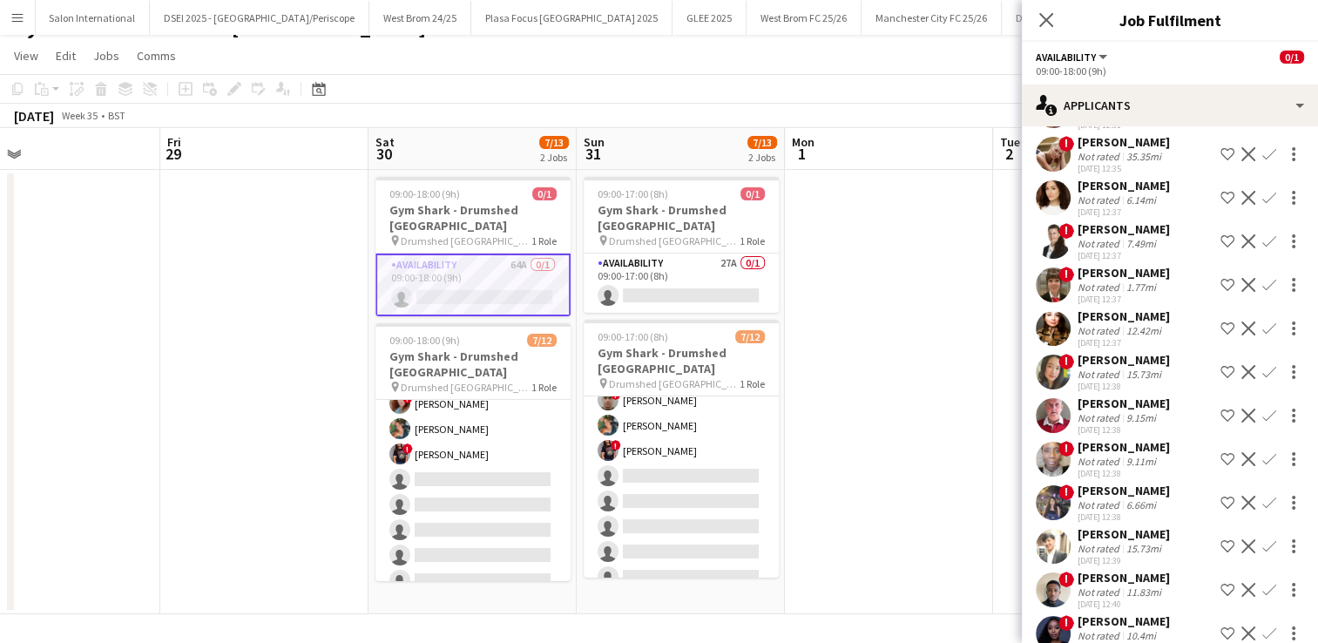
scroll to position [169, 0]
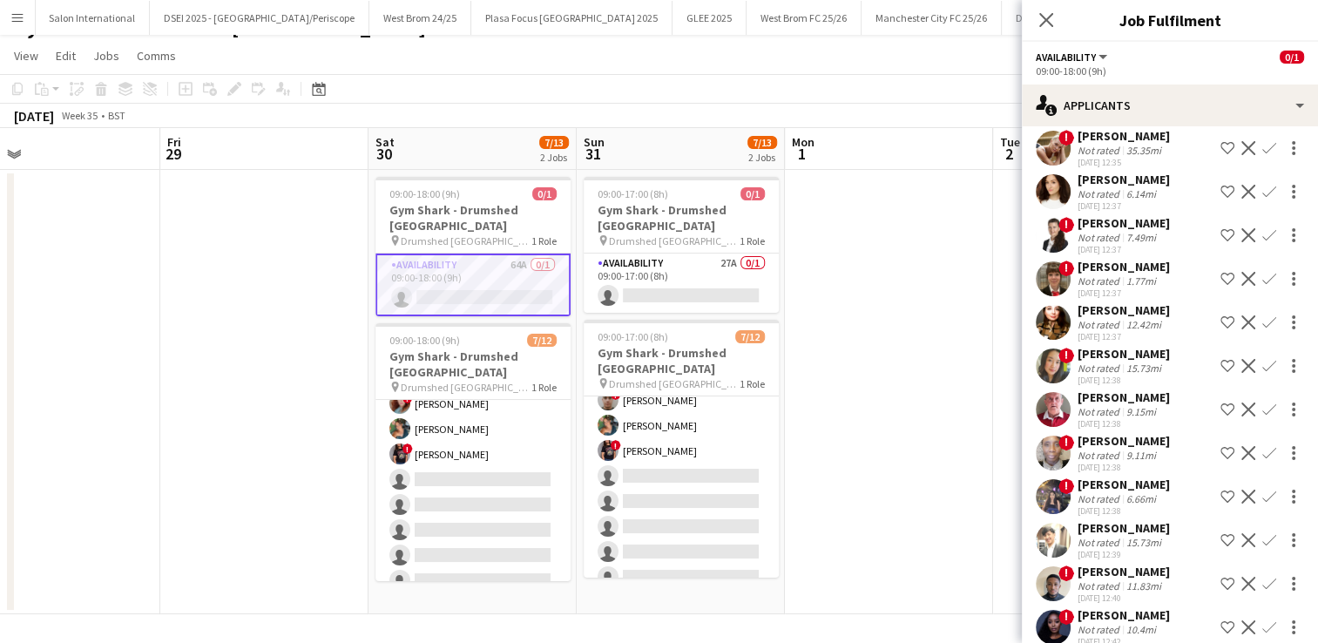
click at [1053, 535] on app-user-avatar at bounding box center [1053, 540] width 35 height 35
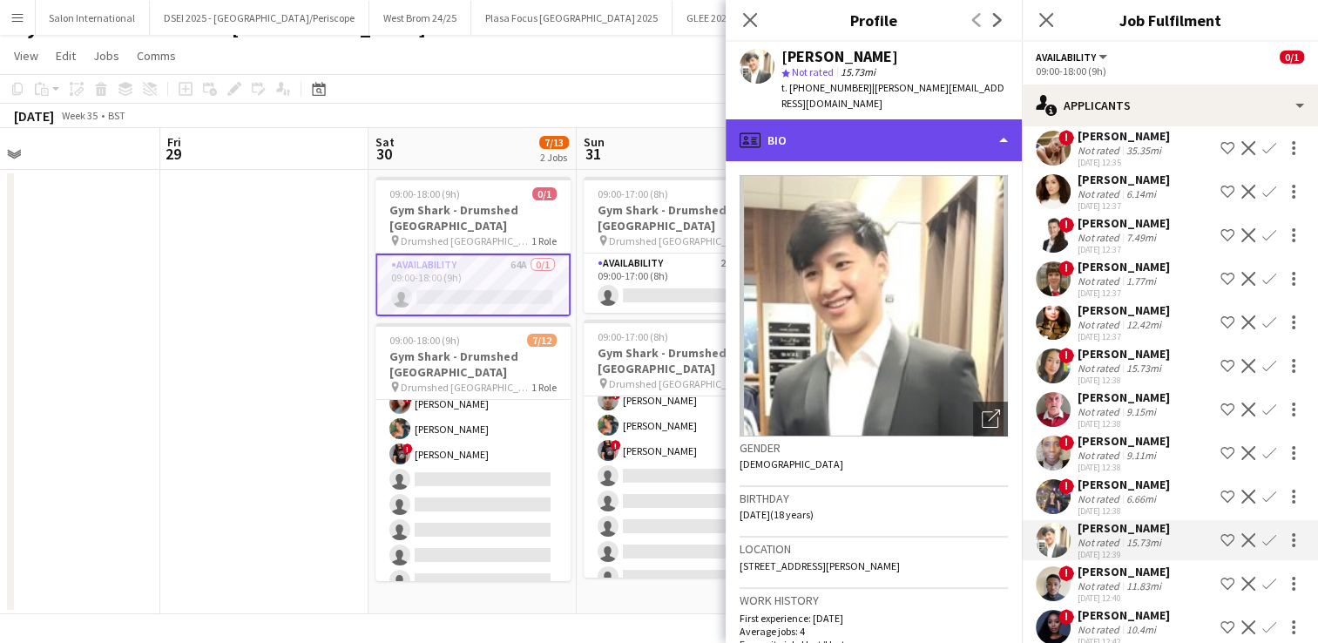
click at [976, 125] on div "profile Bio" at bounding box center [874, 140] width 296 height 42
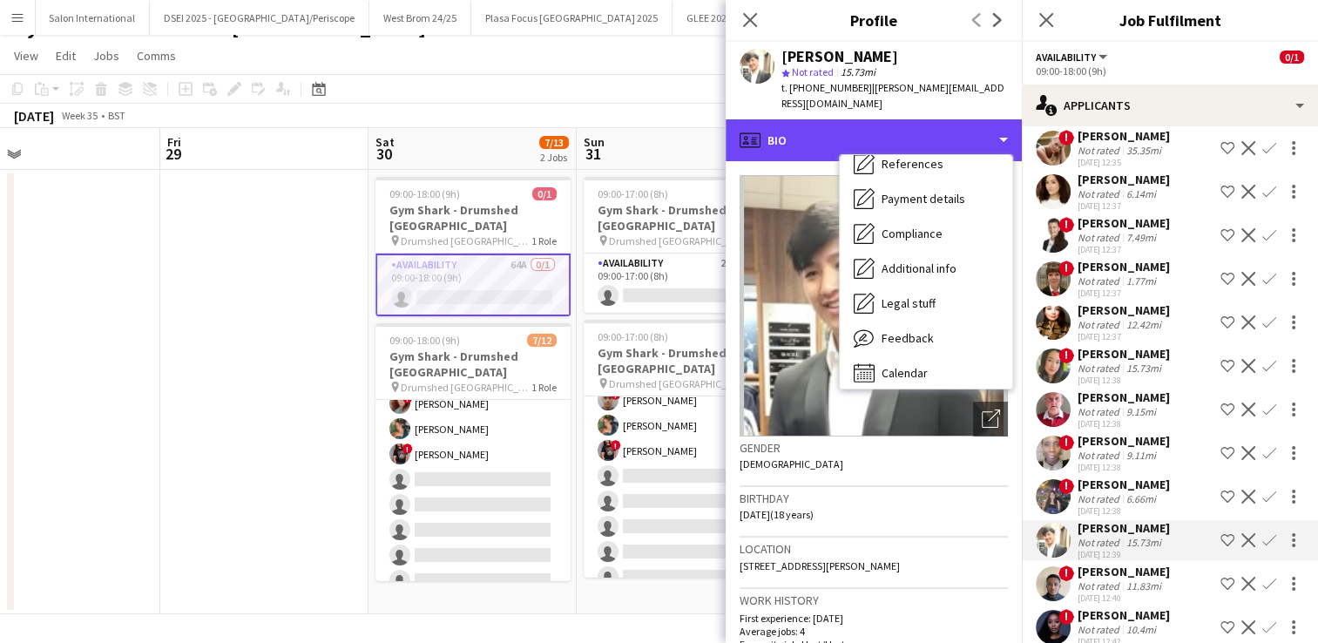
scroll to position [199, 0]
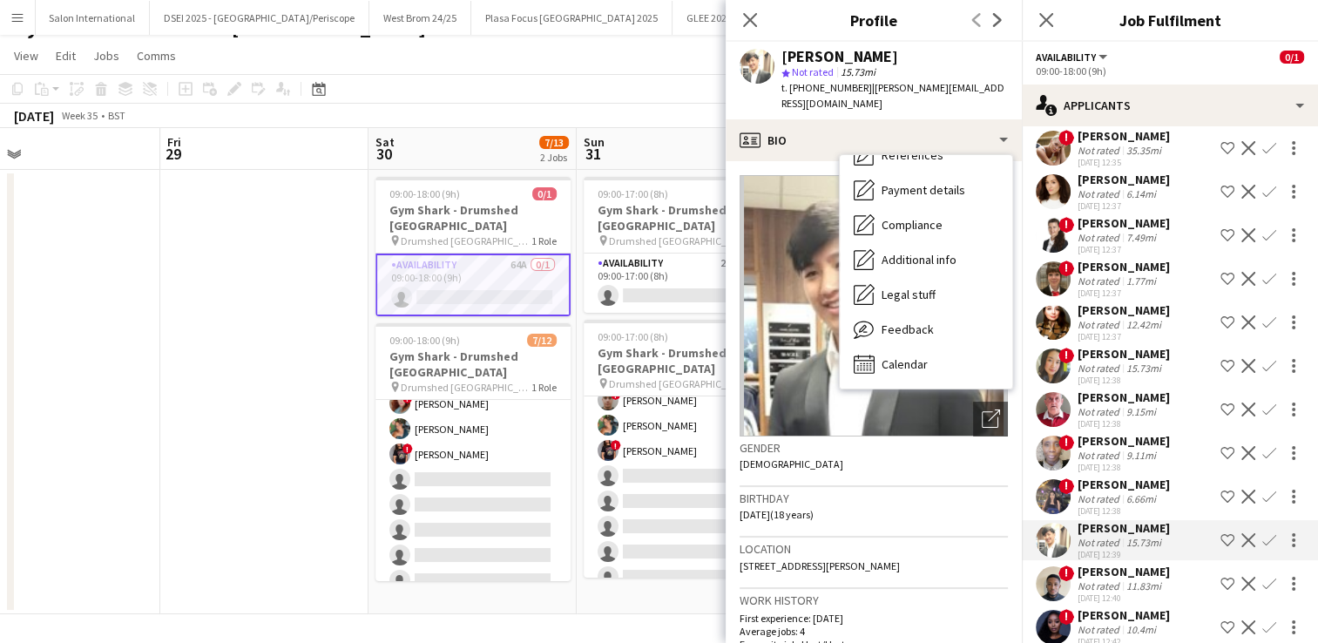
click at [1060, 371] on app-user-avatar at bounding box center [1053, 365] width 35 height 35
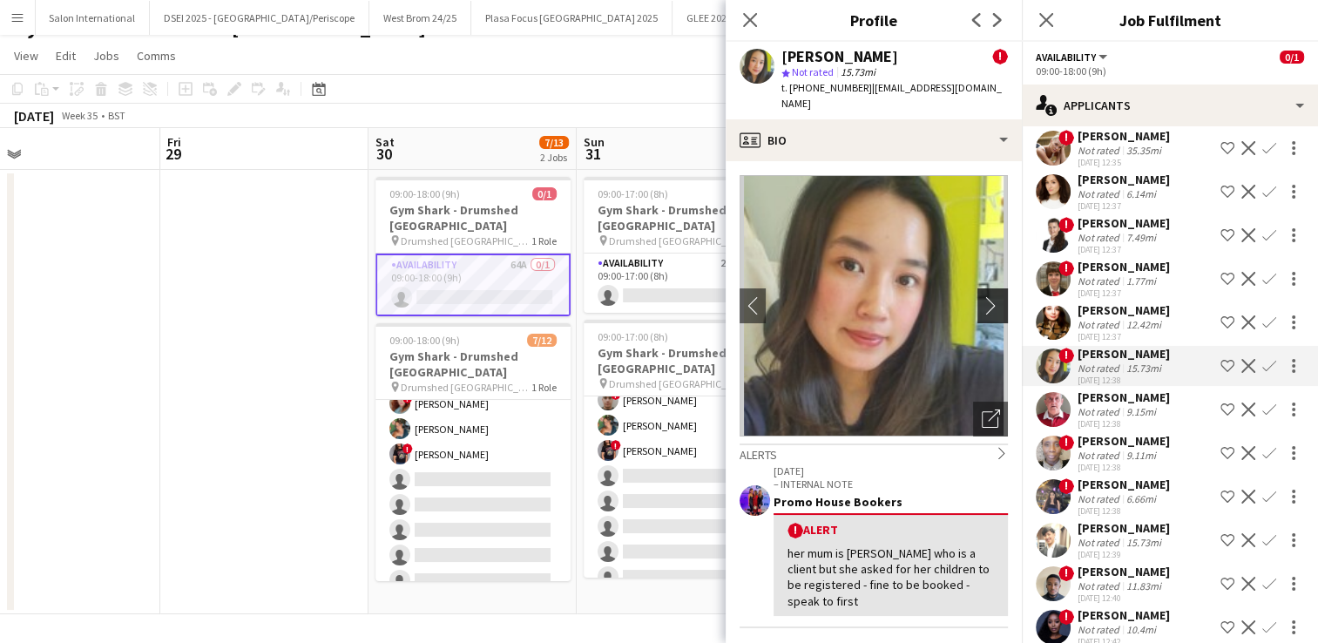
click at [982, 296] on app-icon "chevron-right" at bounding box center [995, 305] width 27 height 18
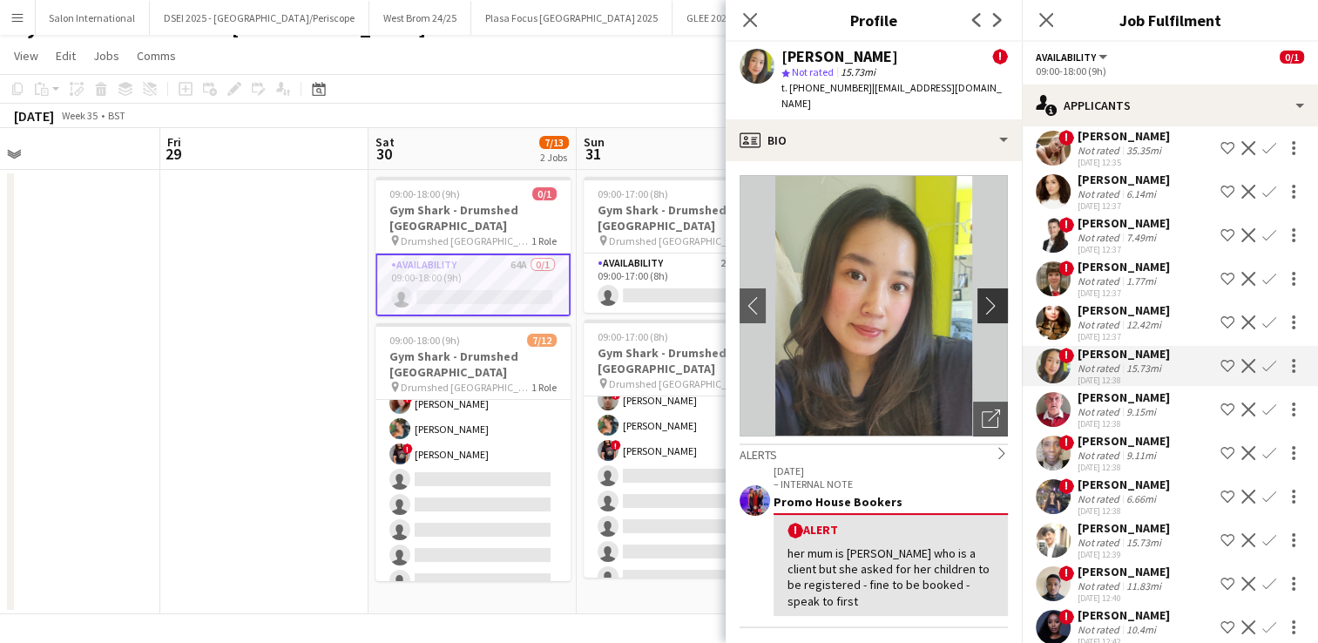
click at [982, 296] on app-icon "chevron-right" at bounding box center [995, 305] width 27 height 18
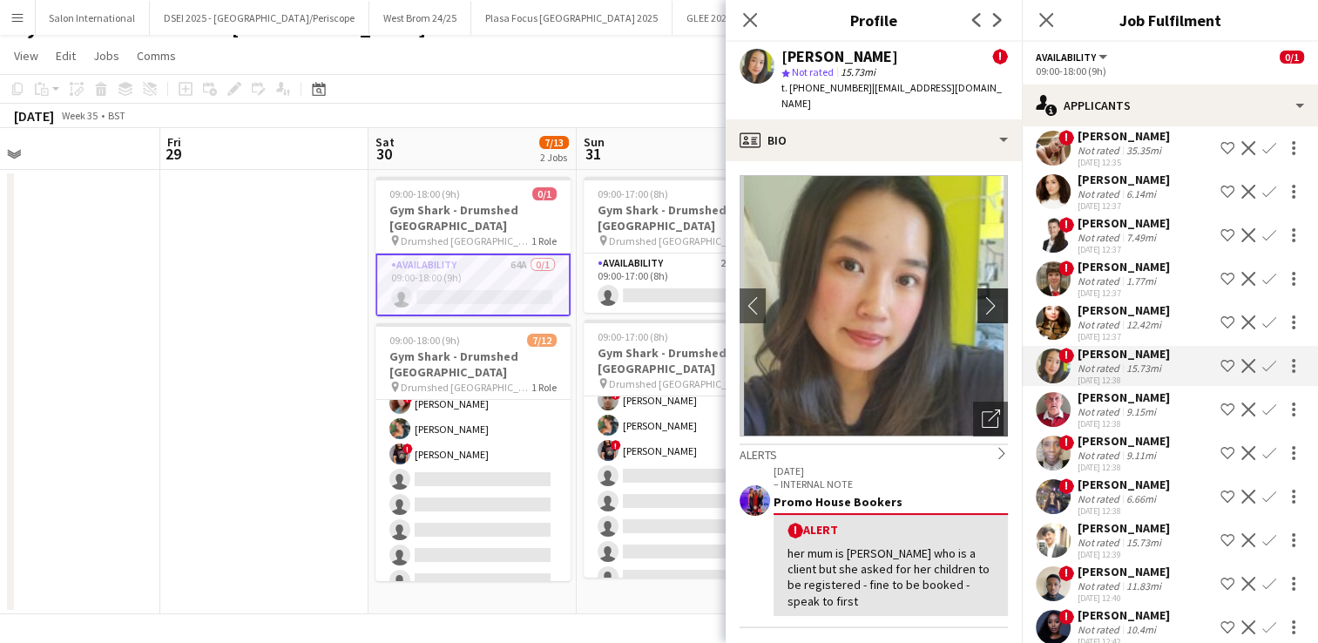
click at [982, 296] on app-icon "chevron-right" at bounding box center [995, 305] width 27 height 18
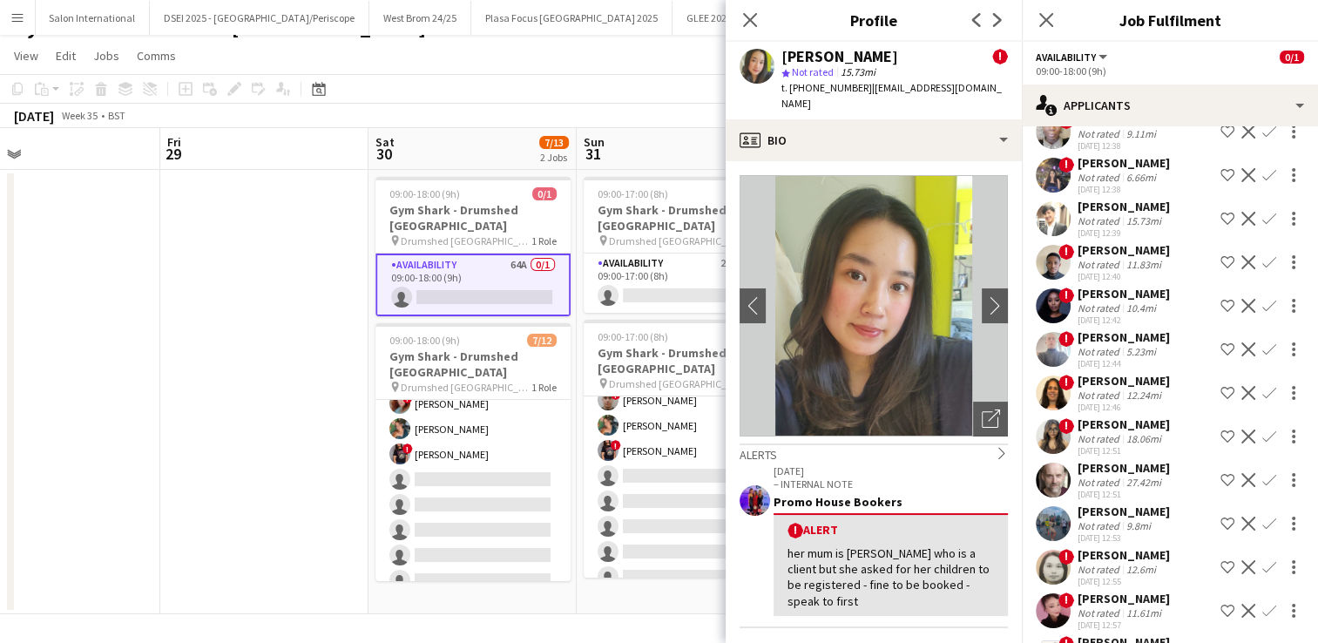
scroll to position [491, 0]
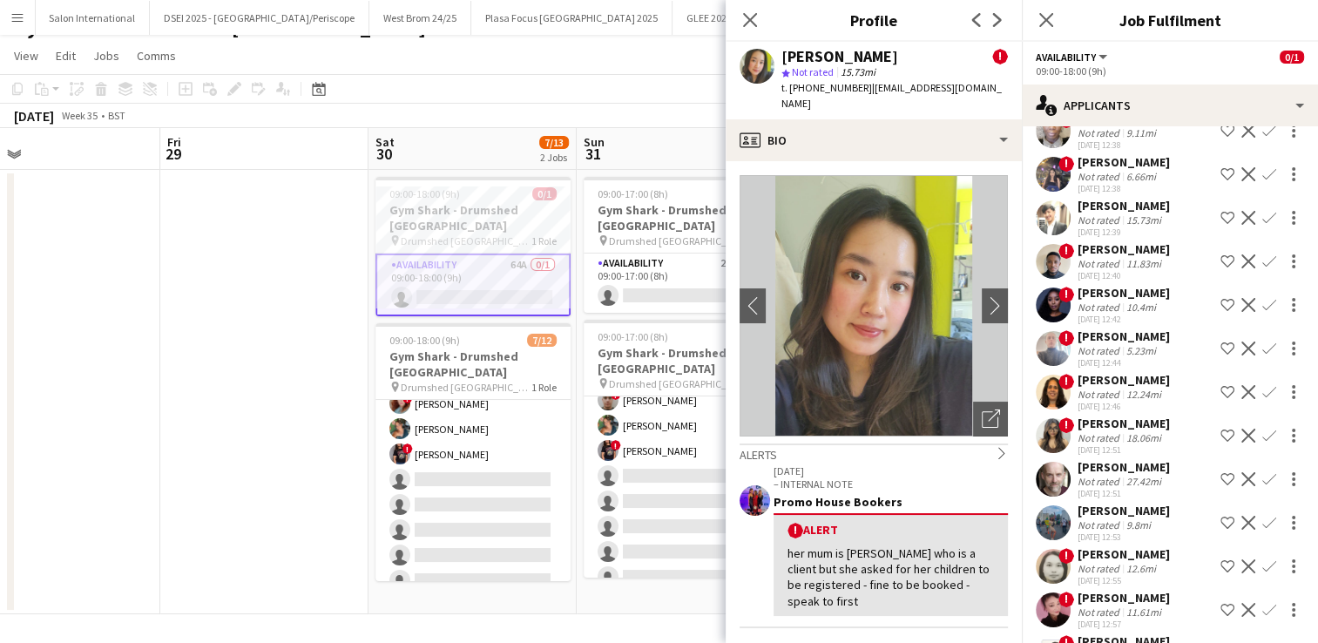
click at [1064, 472] on app-user-avatar at bounding box center [1053, 479] width 35 height 35
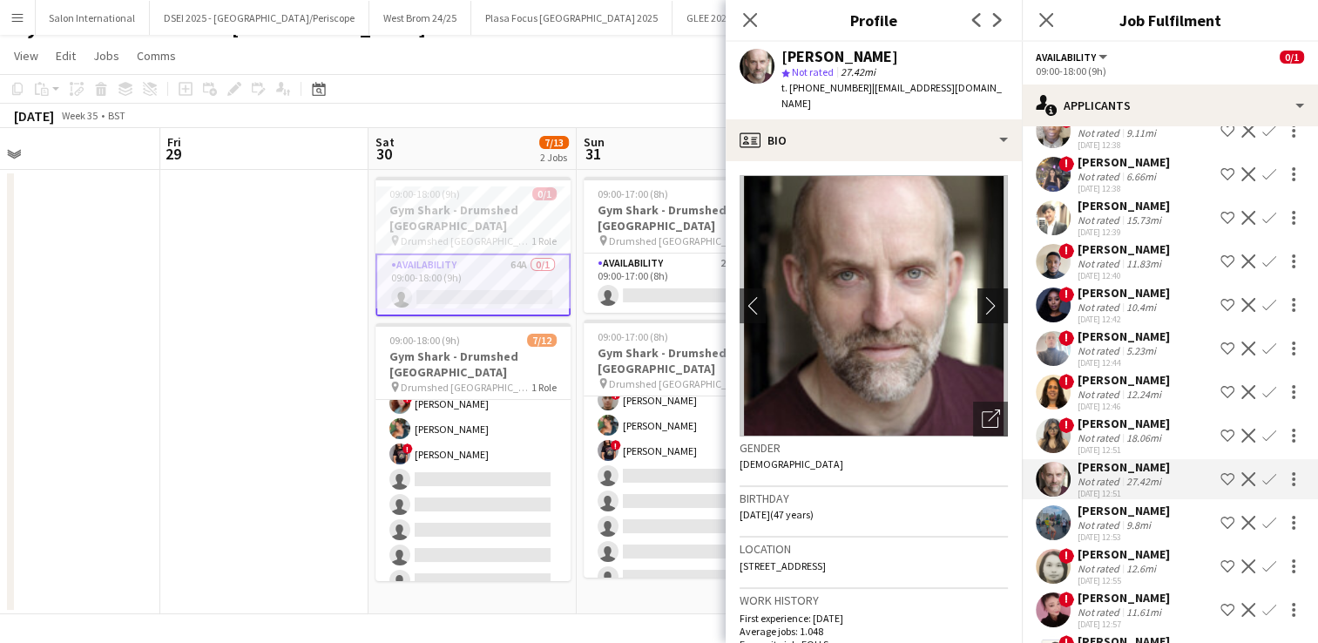
click at [982, 296] on app-icon "chevron-right" at bounding box center [995, 305] width 27 height 18
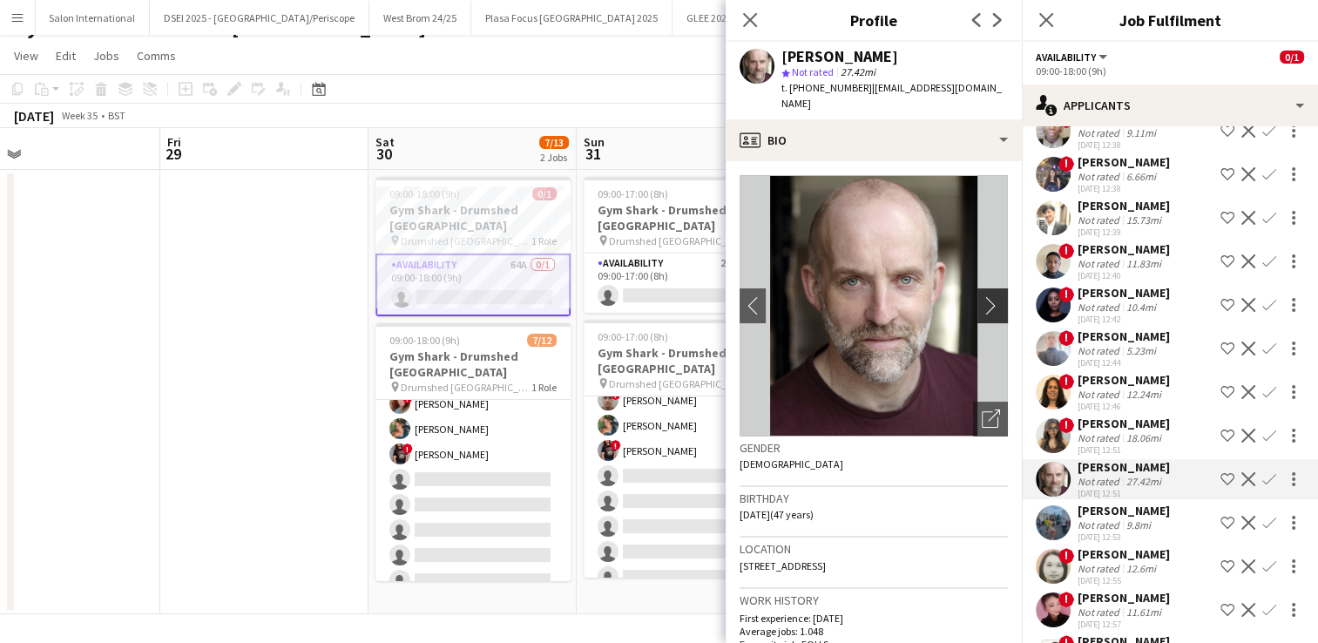
click at [982, 296] on app-icon "chevron-right" at bounding box center [995, 305] width 27 height 18
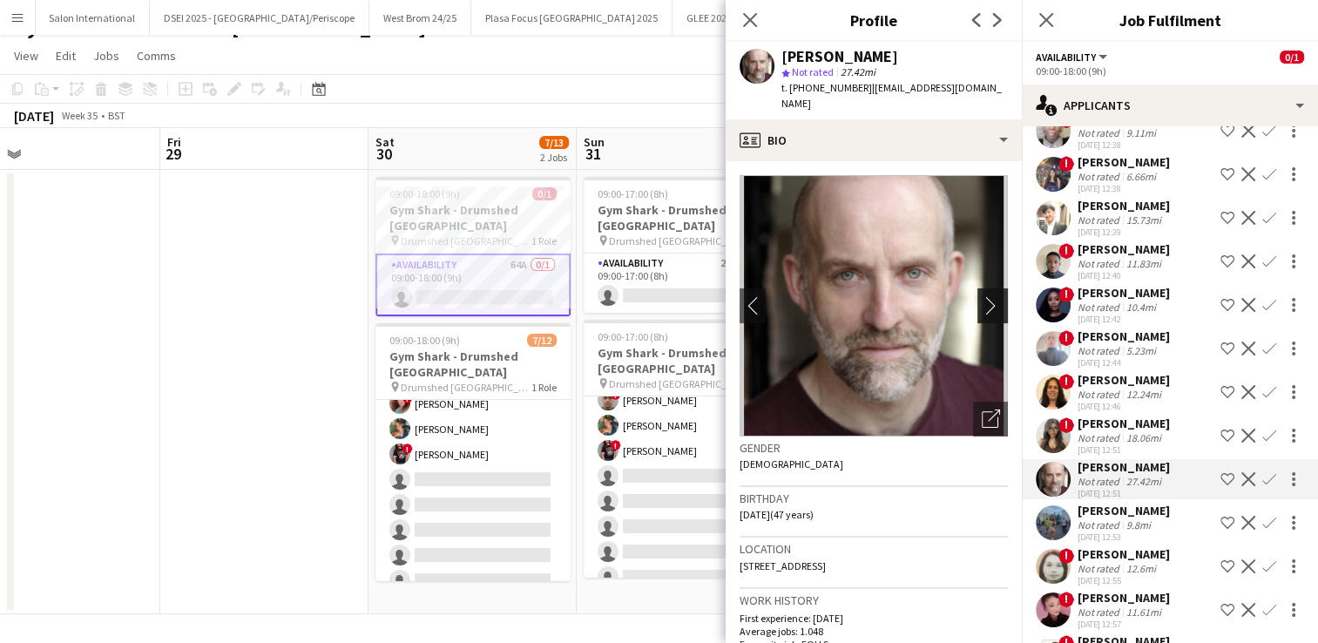
click at [982, 296] on app-icon "chevron-right" at bounding box center [995, 305] width 27 height 18
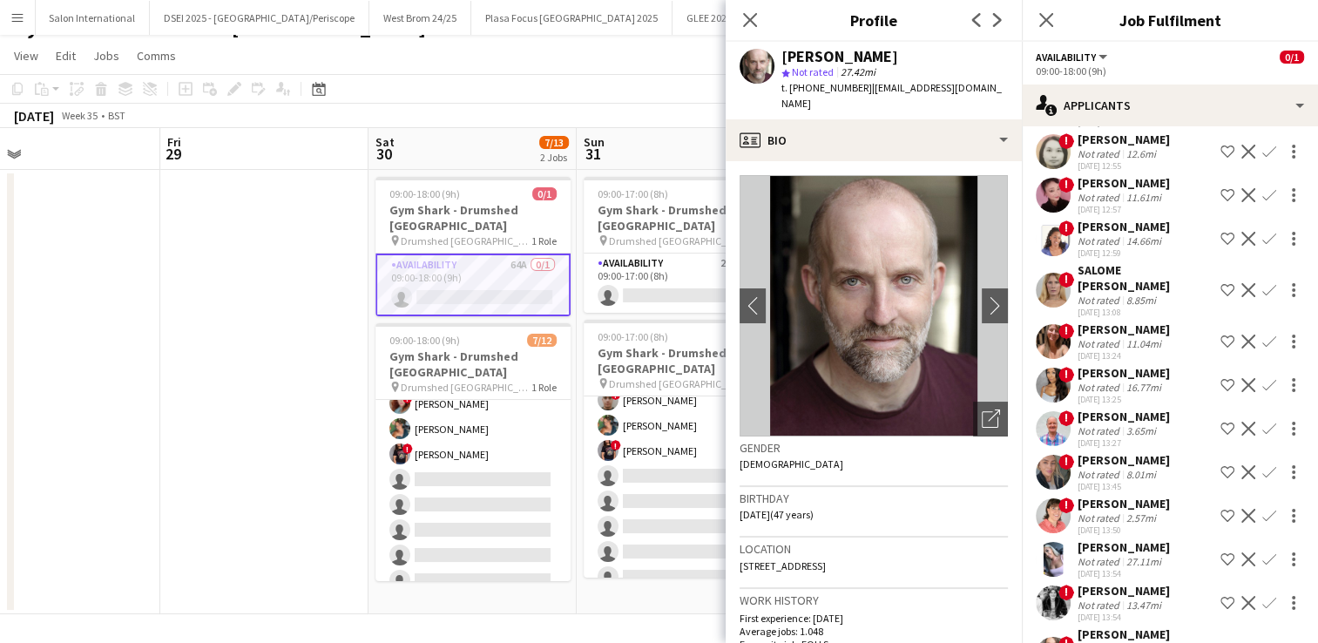
scroll to position [908, 0]
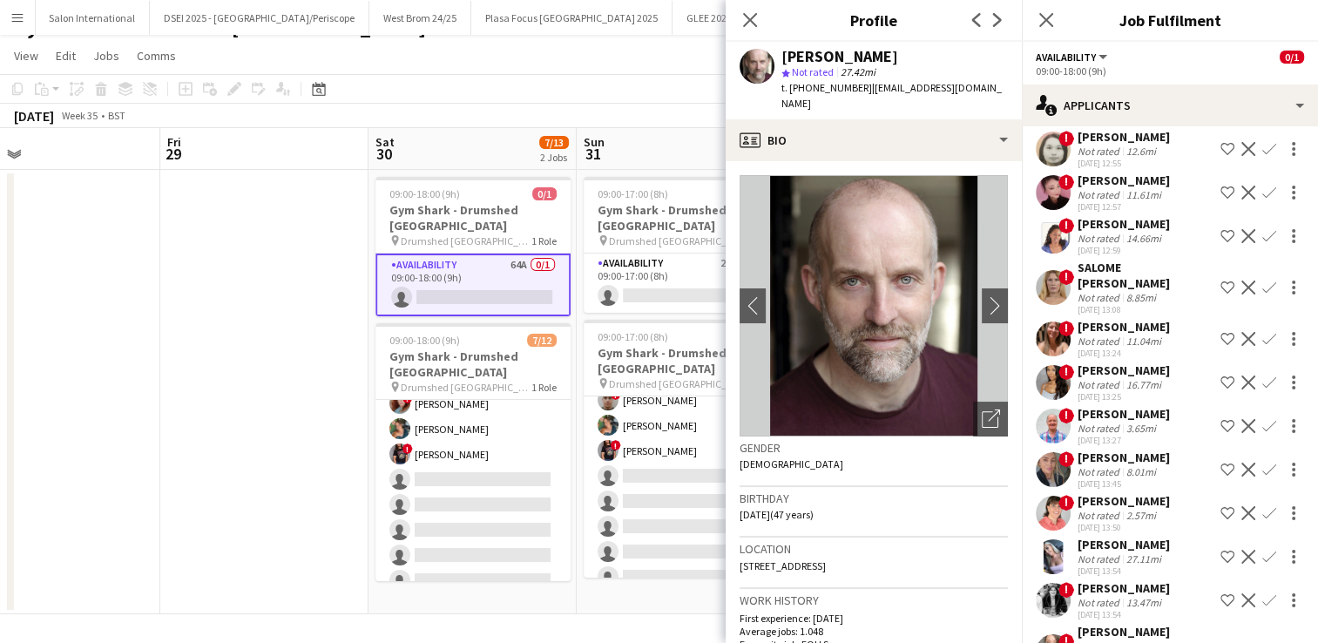
click at [1053, 375] on app-user-avatar at bounding box center [1053, 382] width 35 height 35
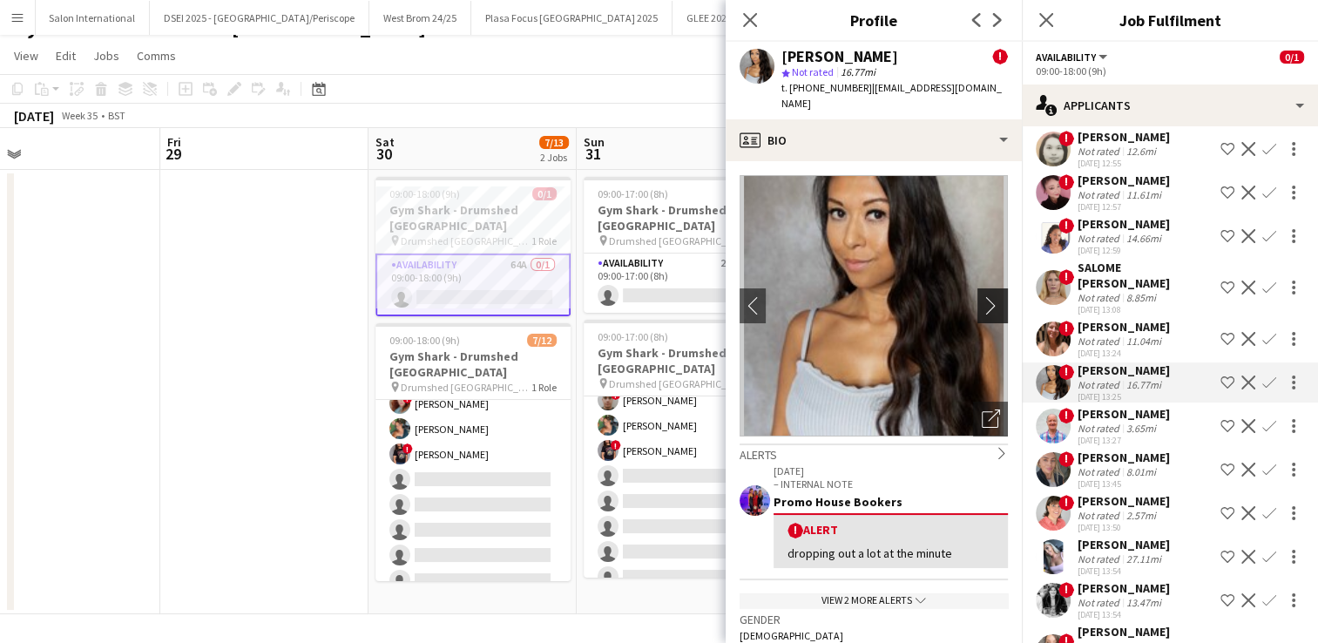
click at [982, 288] on button "chevron-right" at bounding box center [994, 305] width 35 height 35
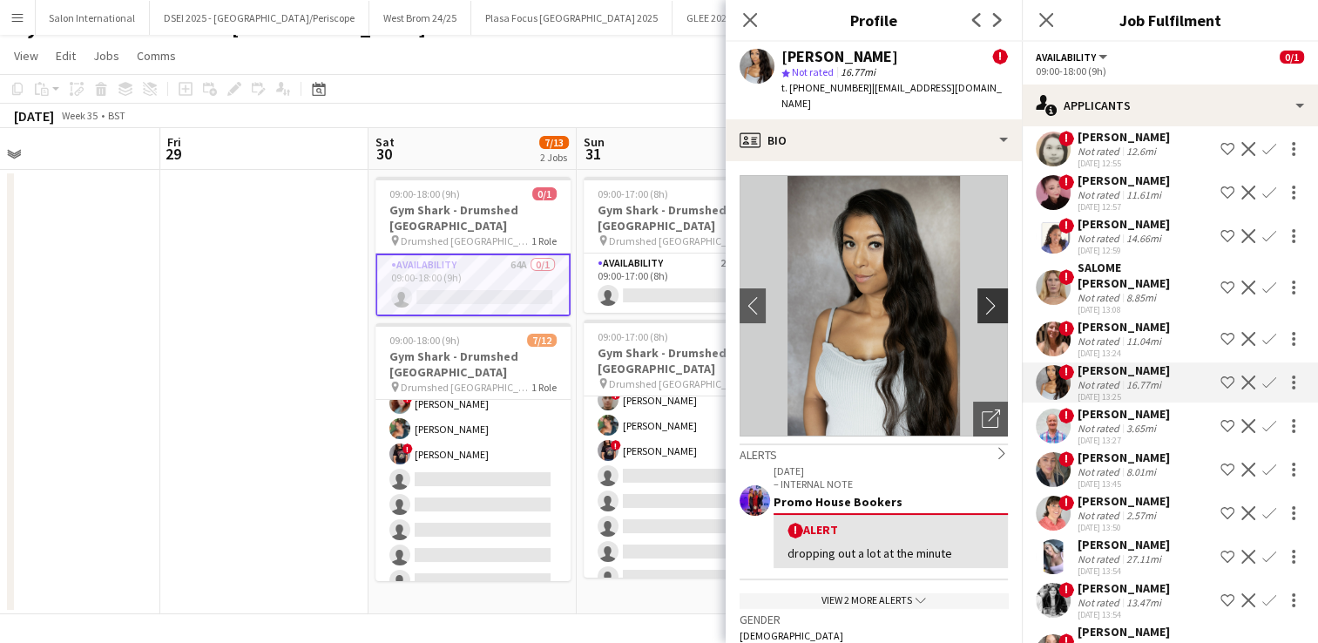
click at [982, 288] on button "chevron-right" at bounding box center [994, 305] width 35 height 35
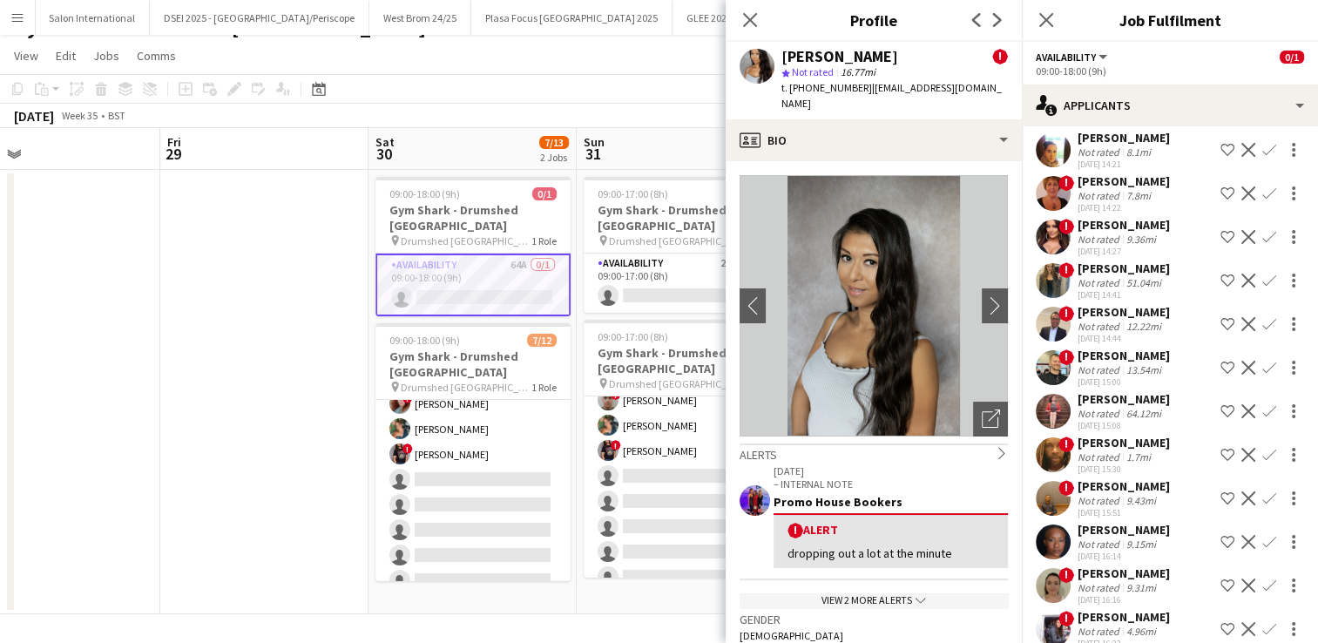
scroll to position [1507, 0]
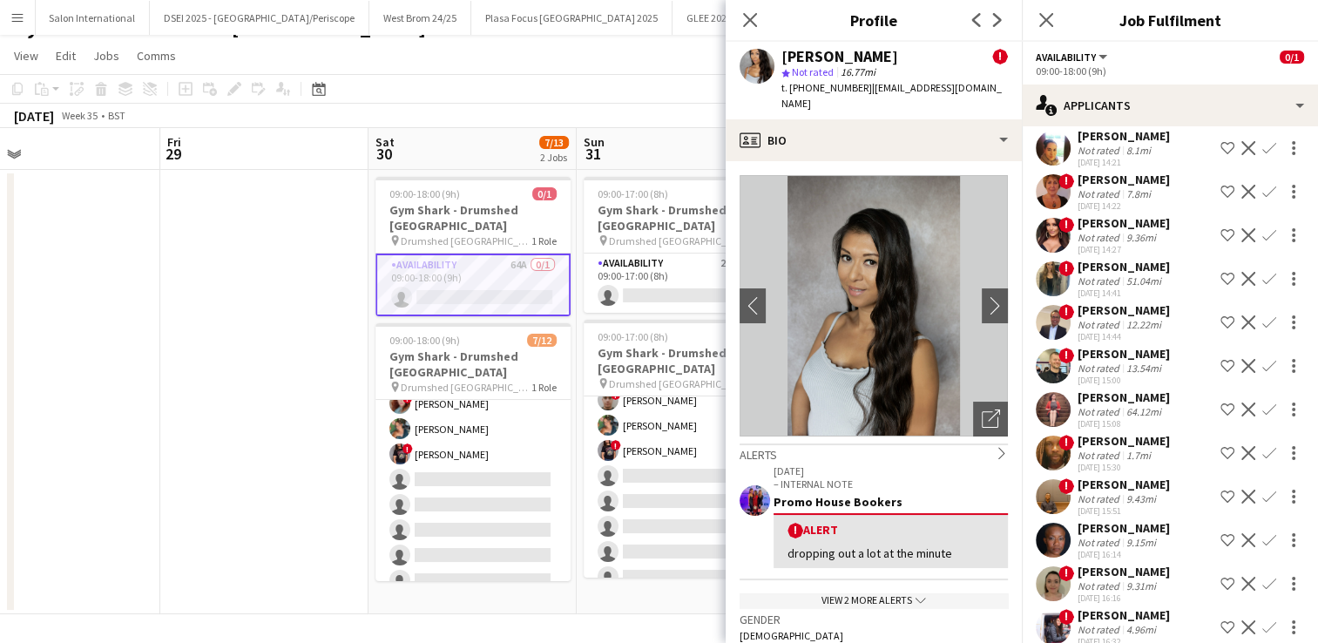
click at [1053, 483] on app-user-avatar at bounding box center [1053, 496] width 35 height 35
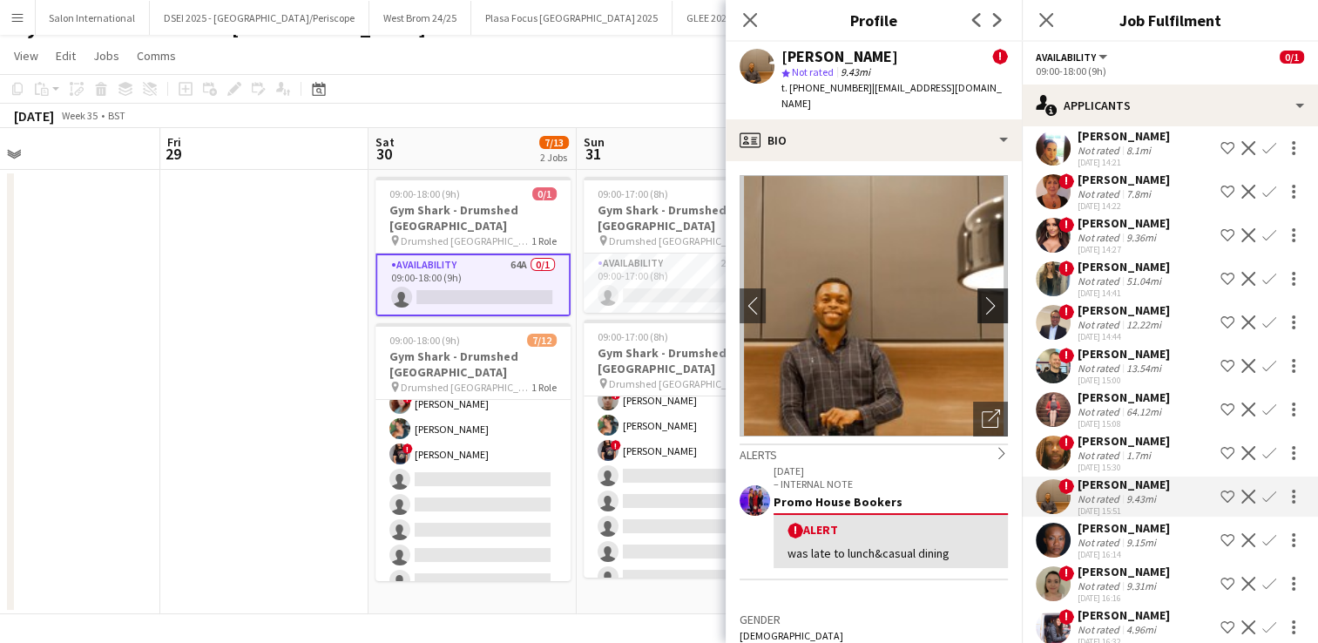
click at [982, 296] on app-icon "chevron-right" at bounding box center [995, 305] width 27 height 18
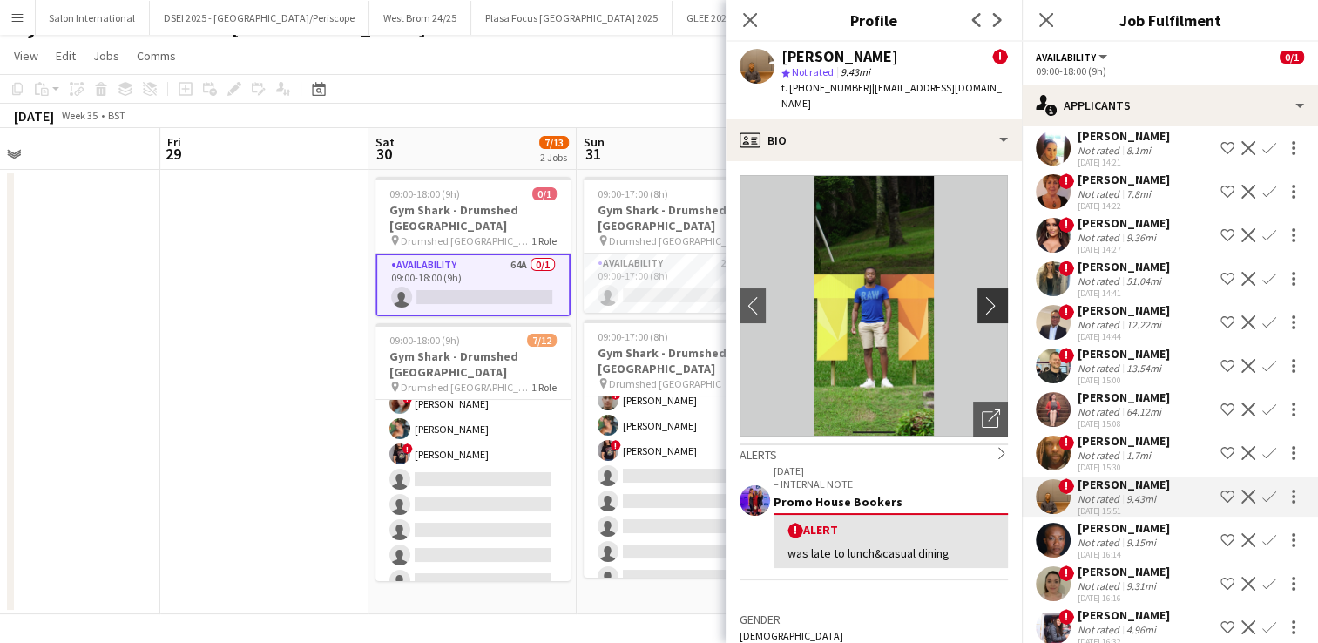
click at [982, 296] on app-icon "chevron-right" at bounding box center [995, 305] width 27 height 18
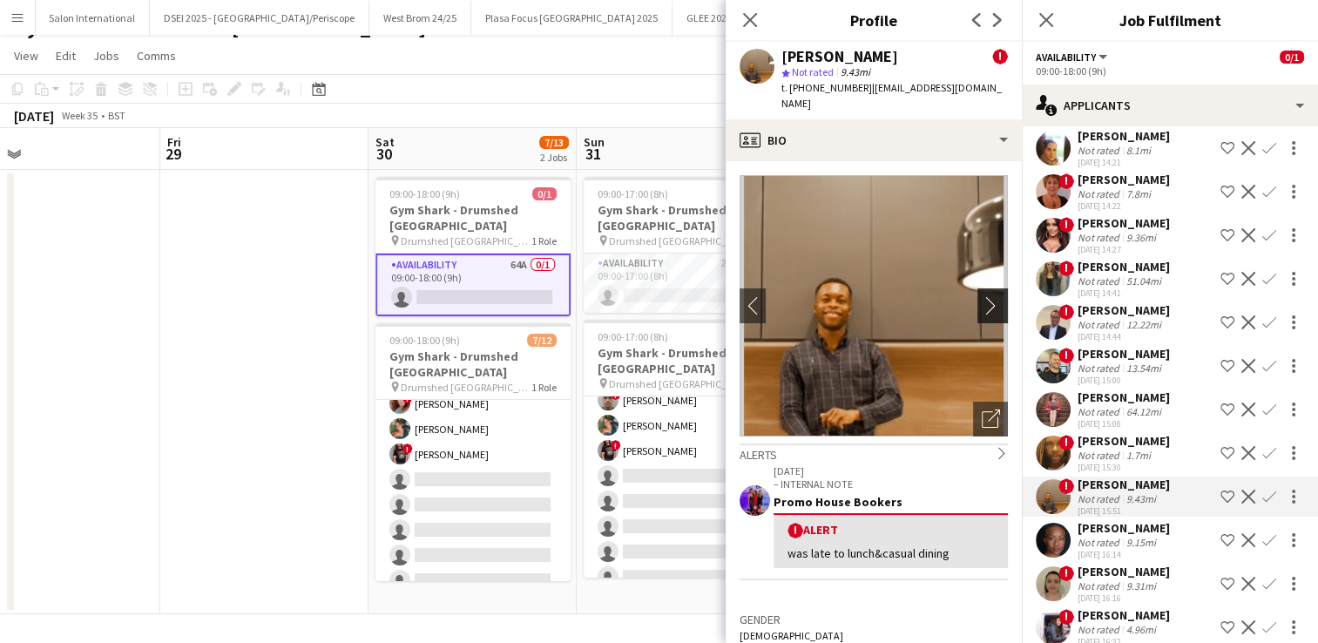
click at [982, 296] on app-icon "chevron-right" at bounding box center [995, 305] width 27 height 18
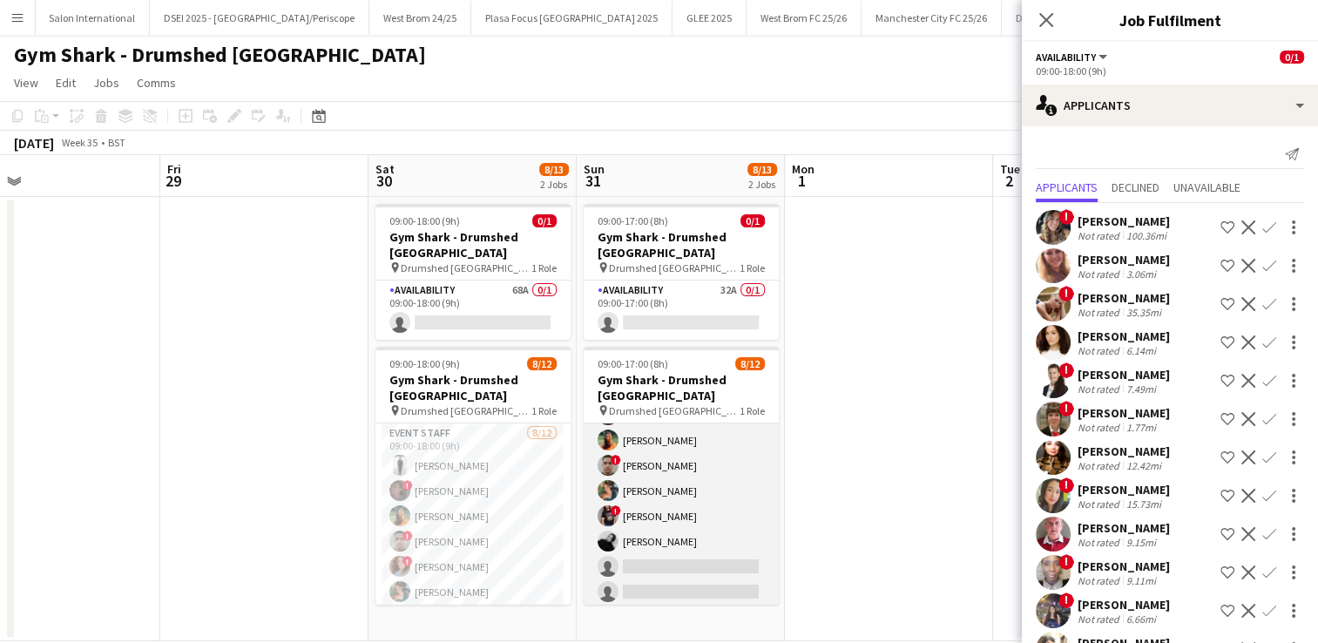
scroll to position [106, 0]
